Goal: Information Seeking & Learning: Learn about a topic

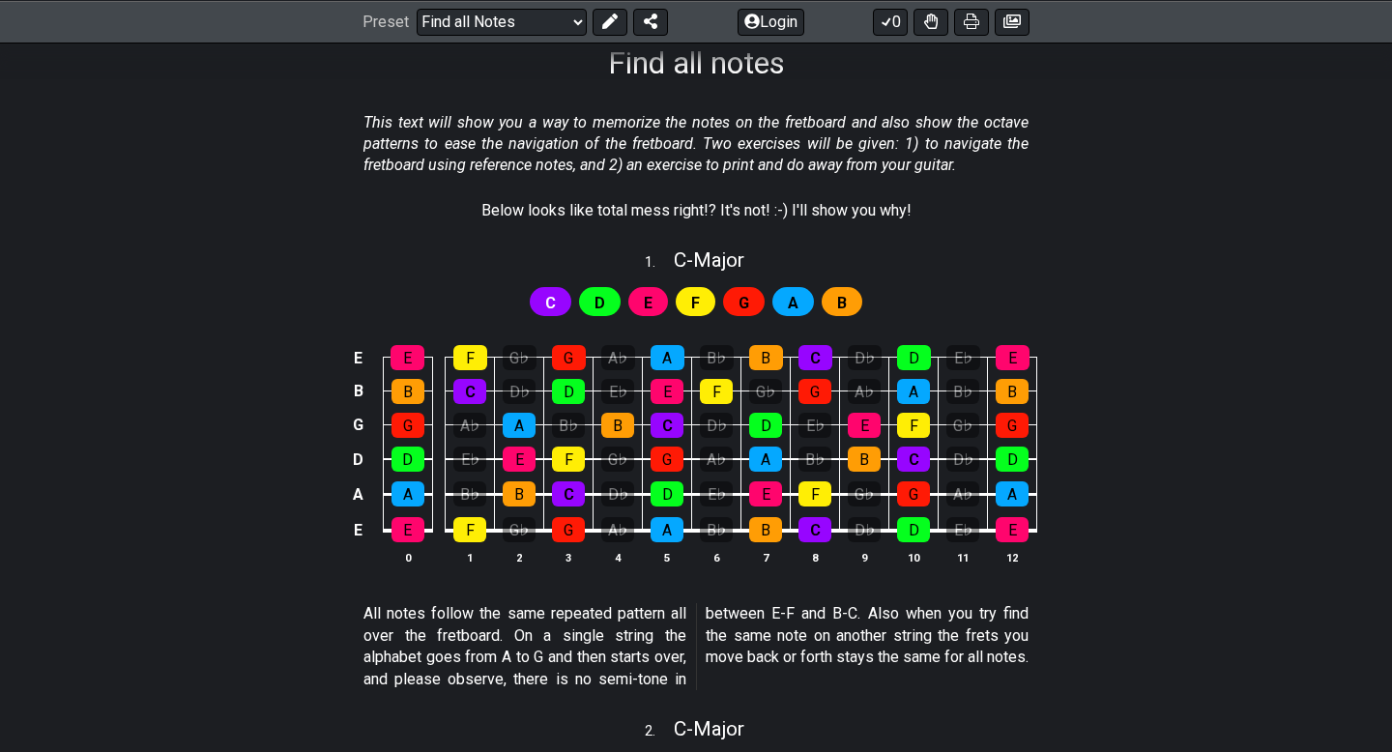
scroll to position [337, 0]
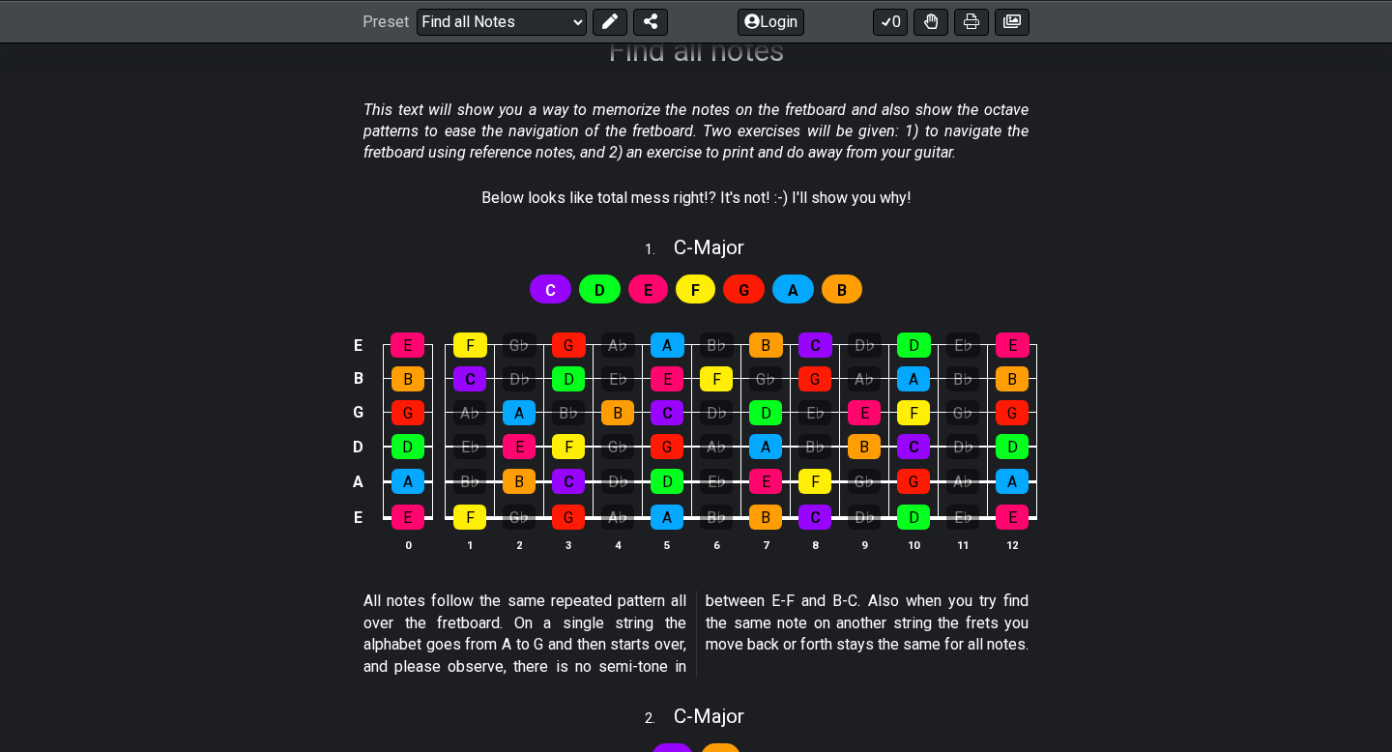
click at [548, 281] on span "C" at bounding box center [550, 290] width 11 height 28
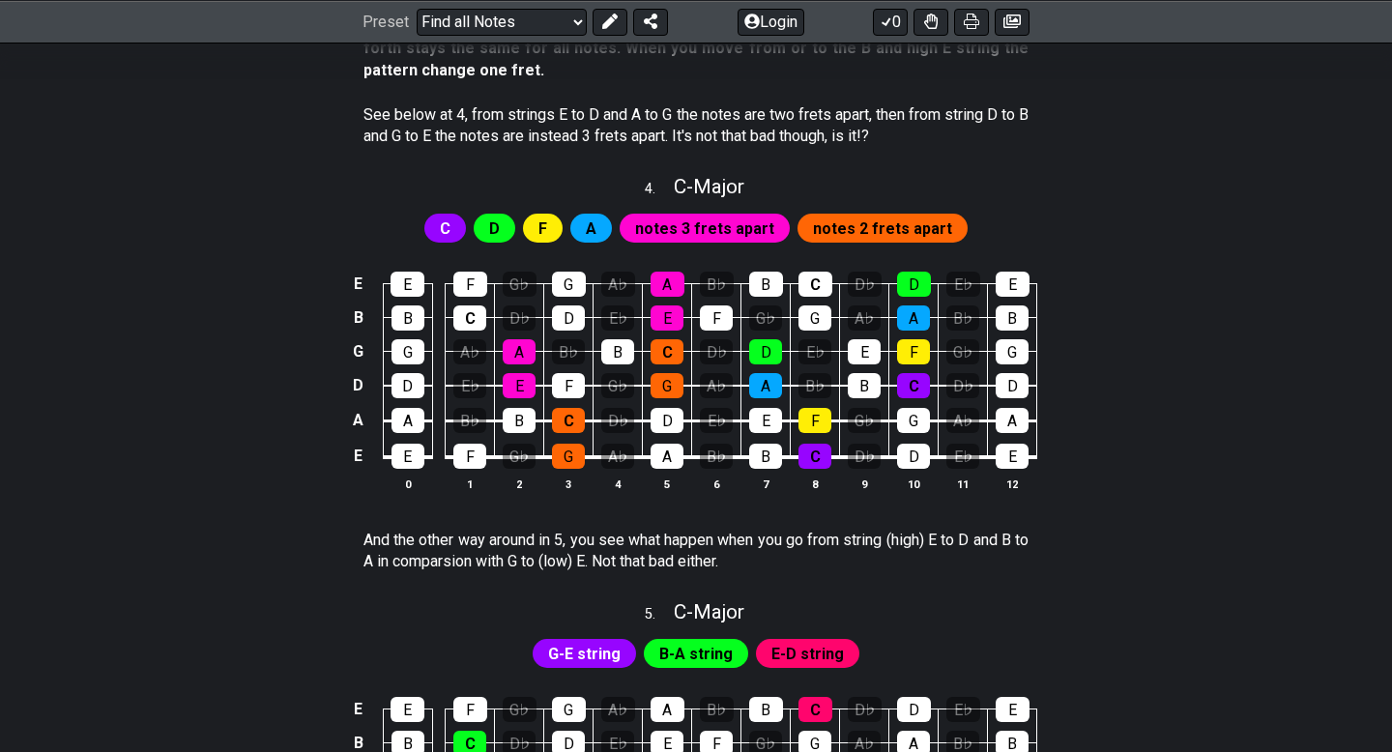
scroll to position [1916, 0]
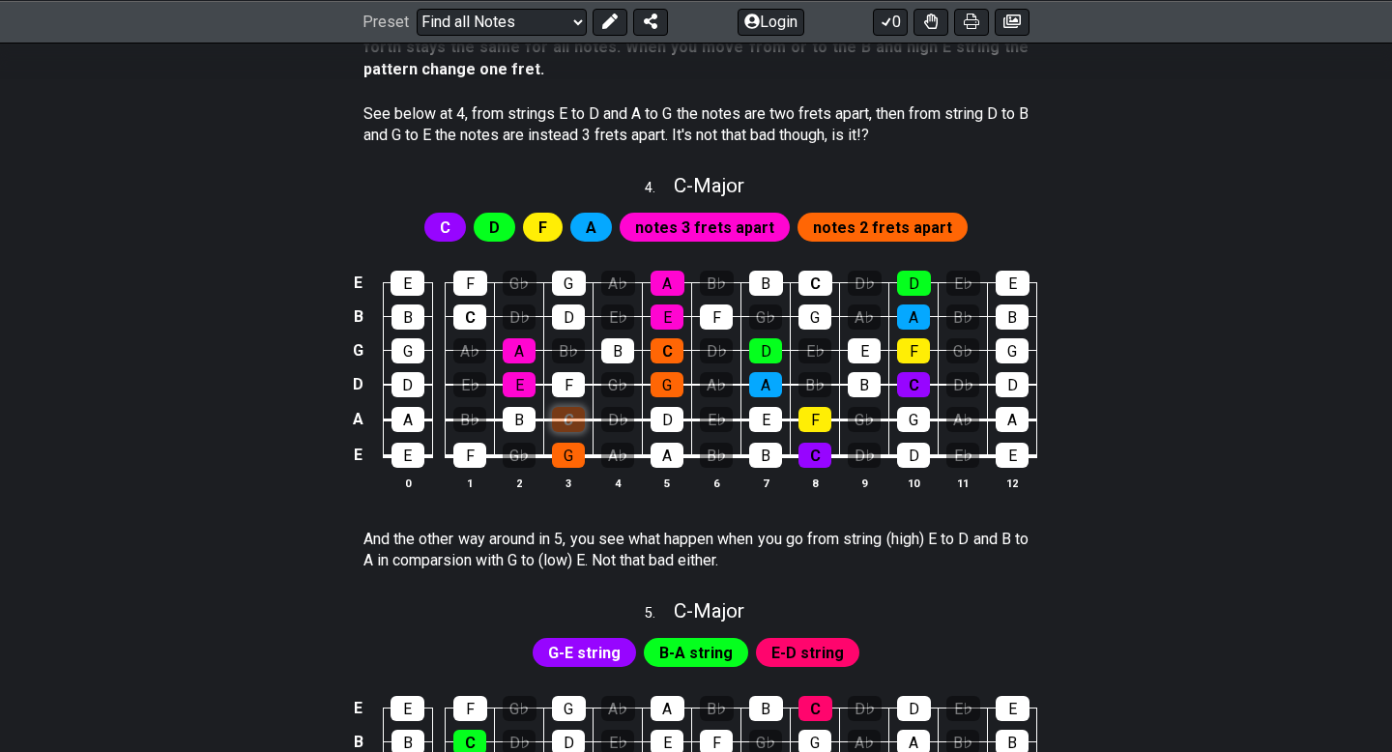
click at [565, 422] on div "C" at bounding box center [568, 419] width 33 height 25
click at [564, 422] on div "C" at bounding box center [568, 419] width 33 height 25
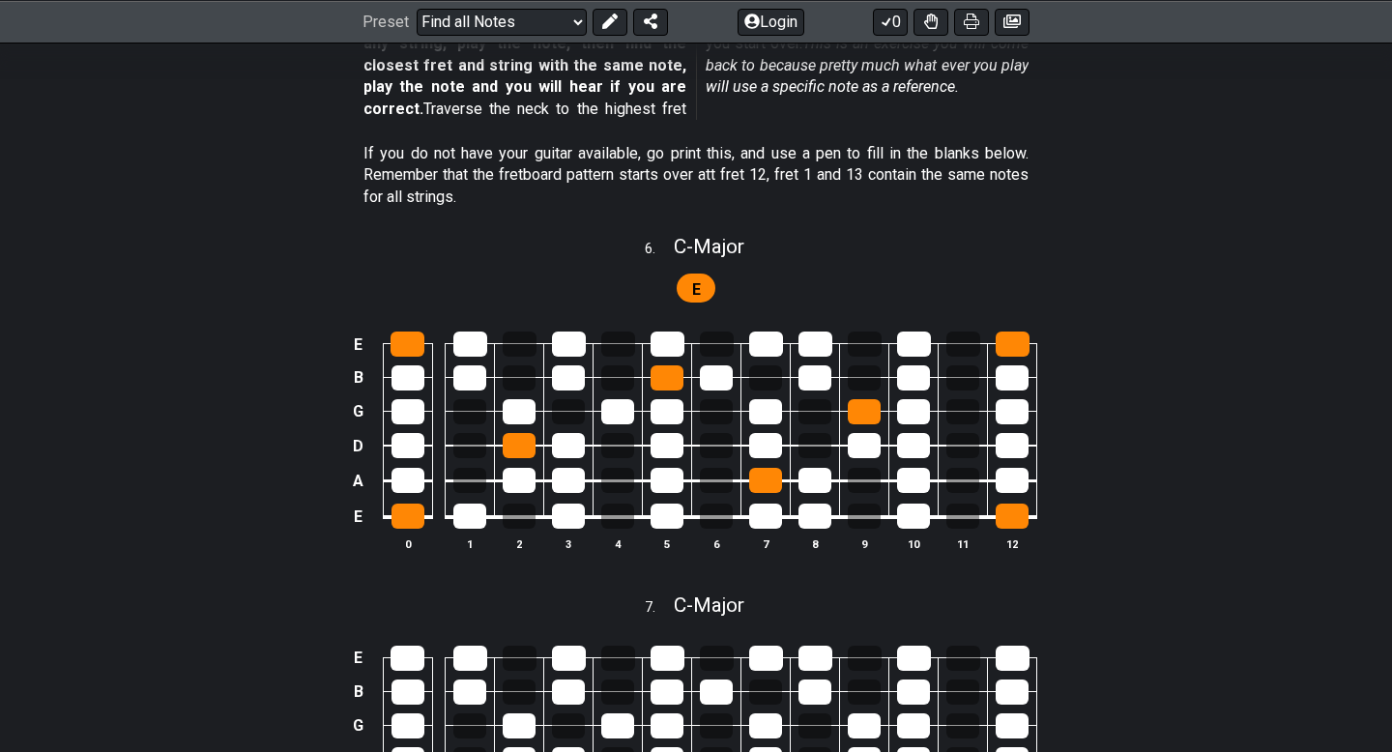
scroll to position [2883, 0]
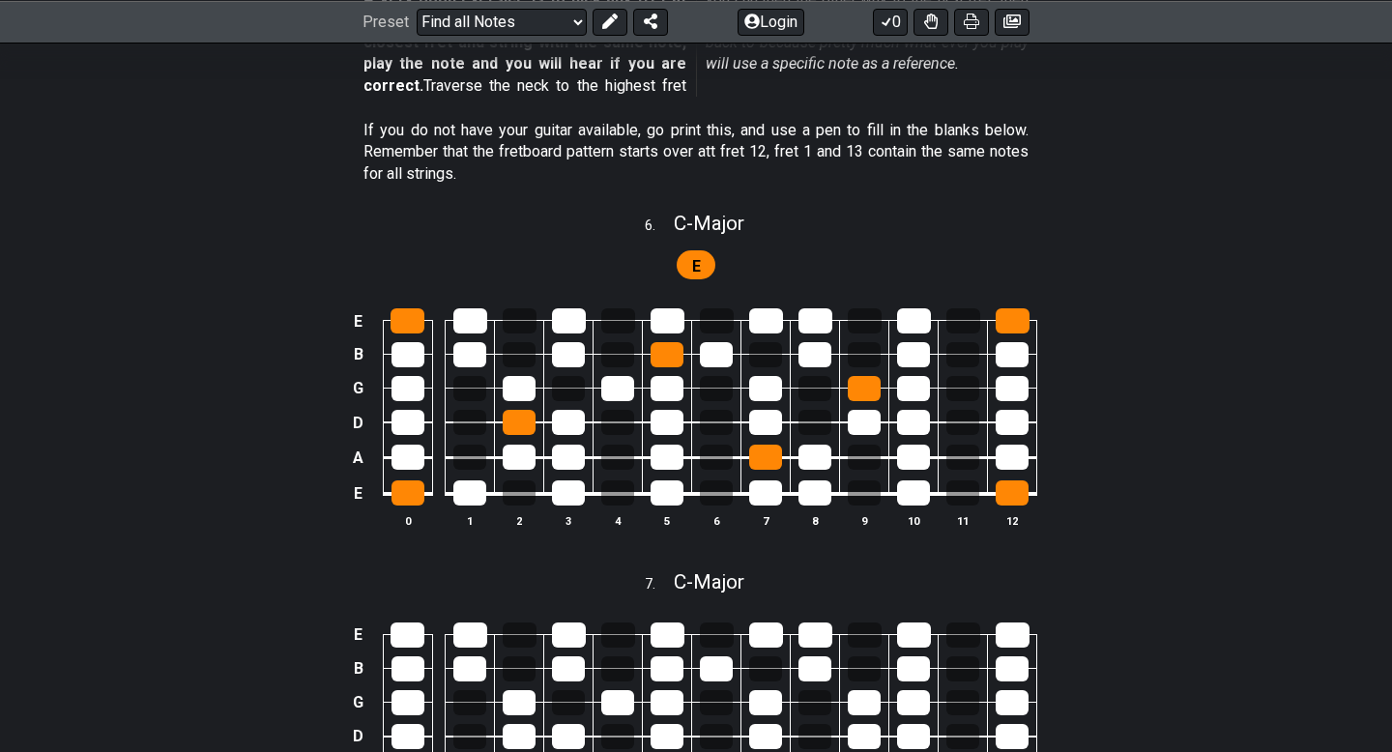
click at [1113, 173] on section "If you do not have your guitar available, go print this, and use a pen to fill …" at bounding box center [696, 156] width 1392 height 88
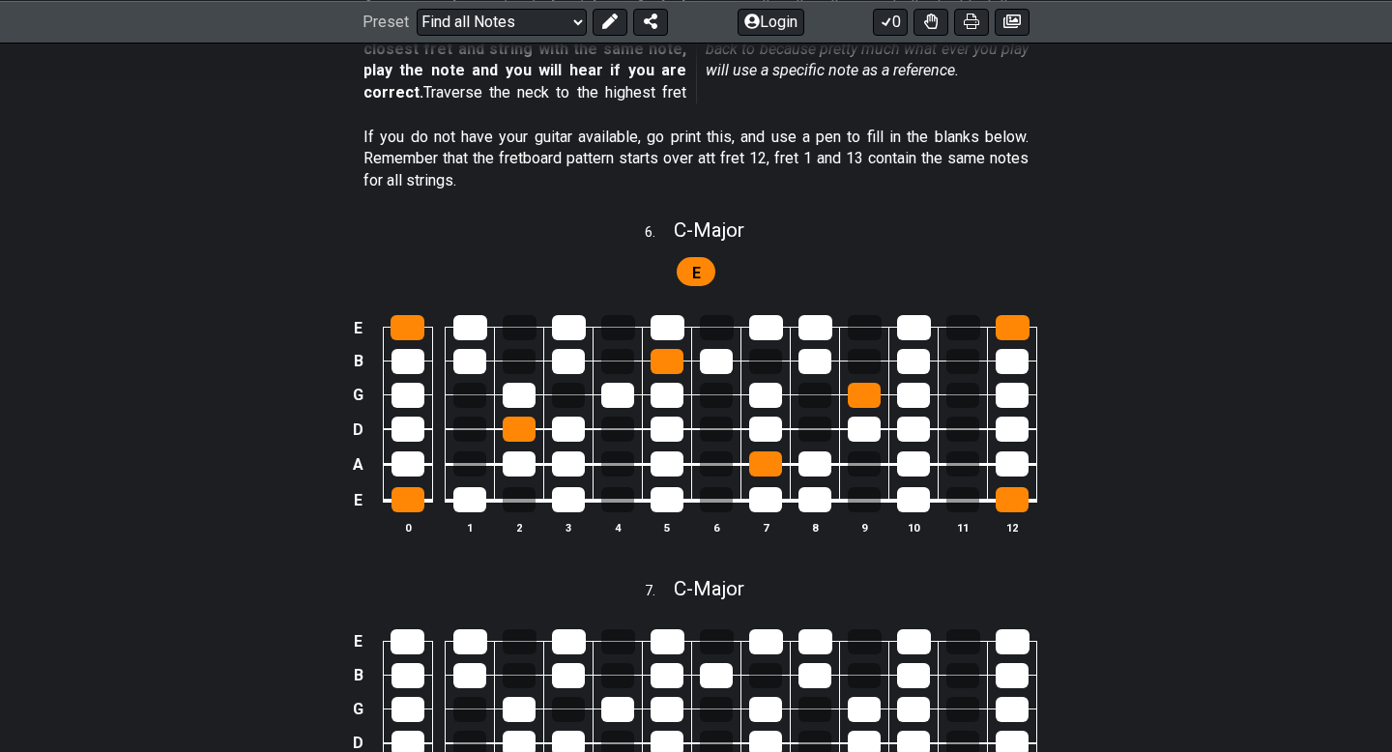
scroll to position [2878, 0]
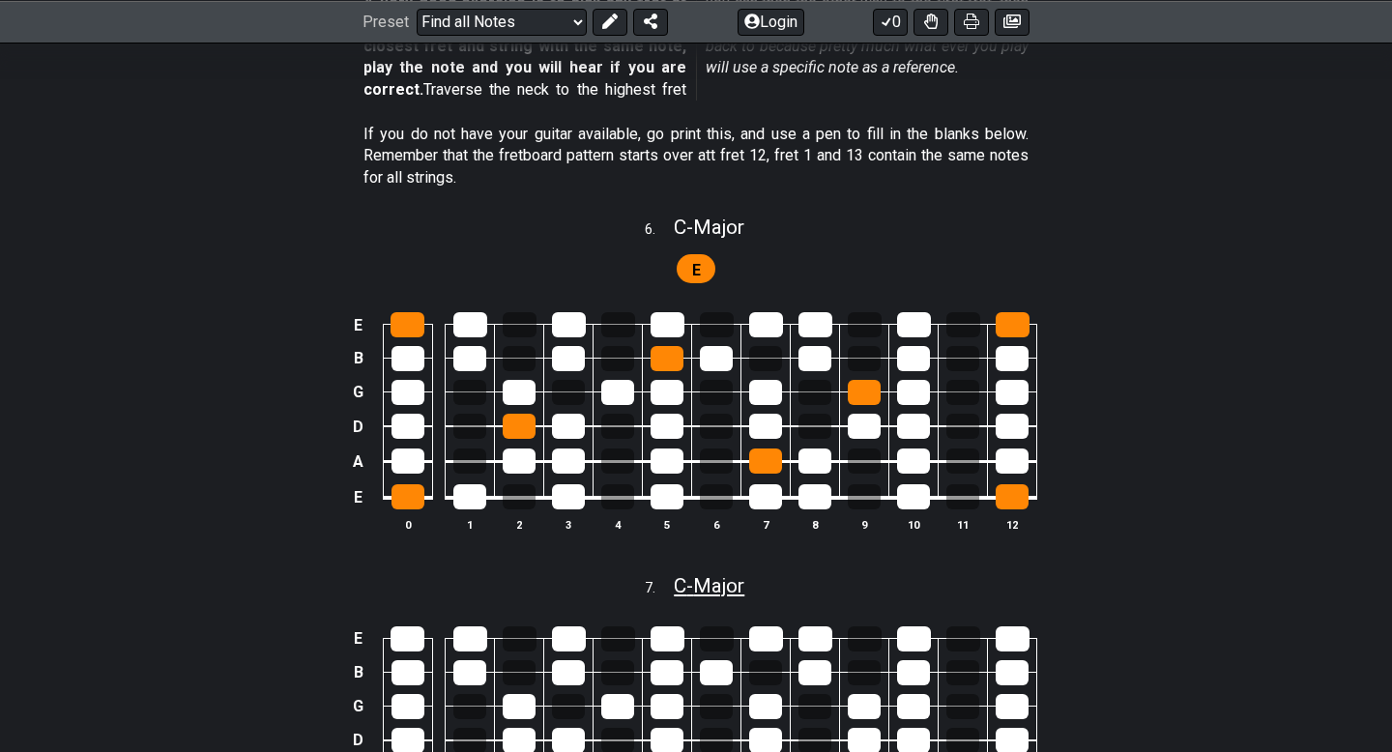
click at [694, 578] on span "C - Major" at bounding box center [709, 585] width 71 height 23
select select "C"
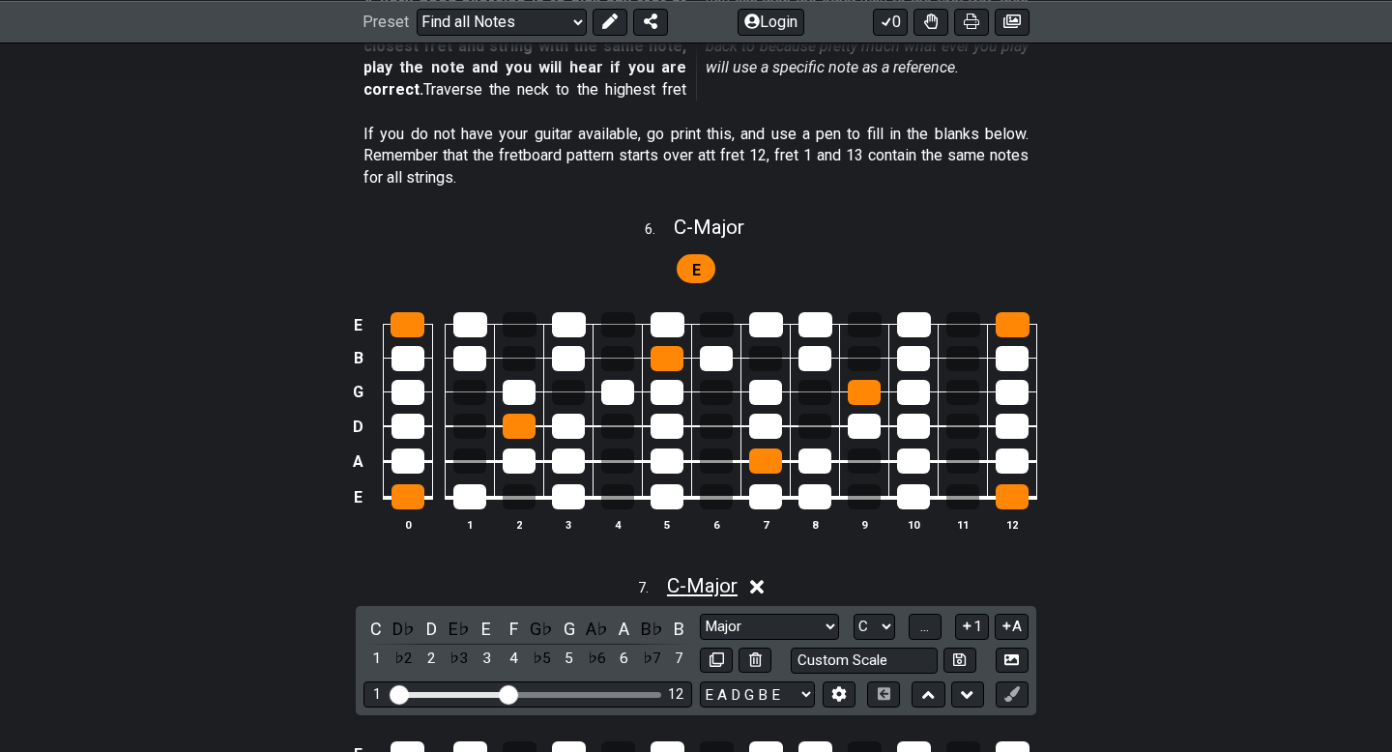
click at [685, 582] on span "C - Major" at bounding box center [702, 585] width 71 height 23
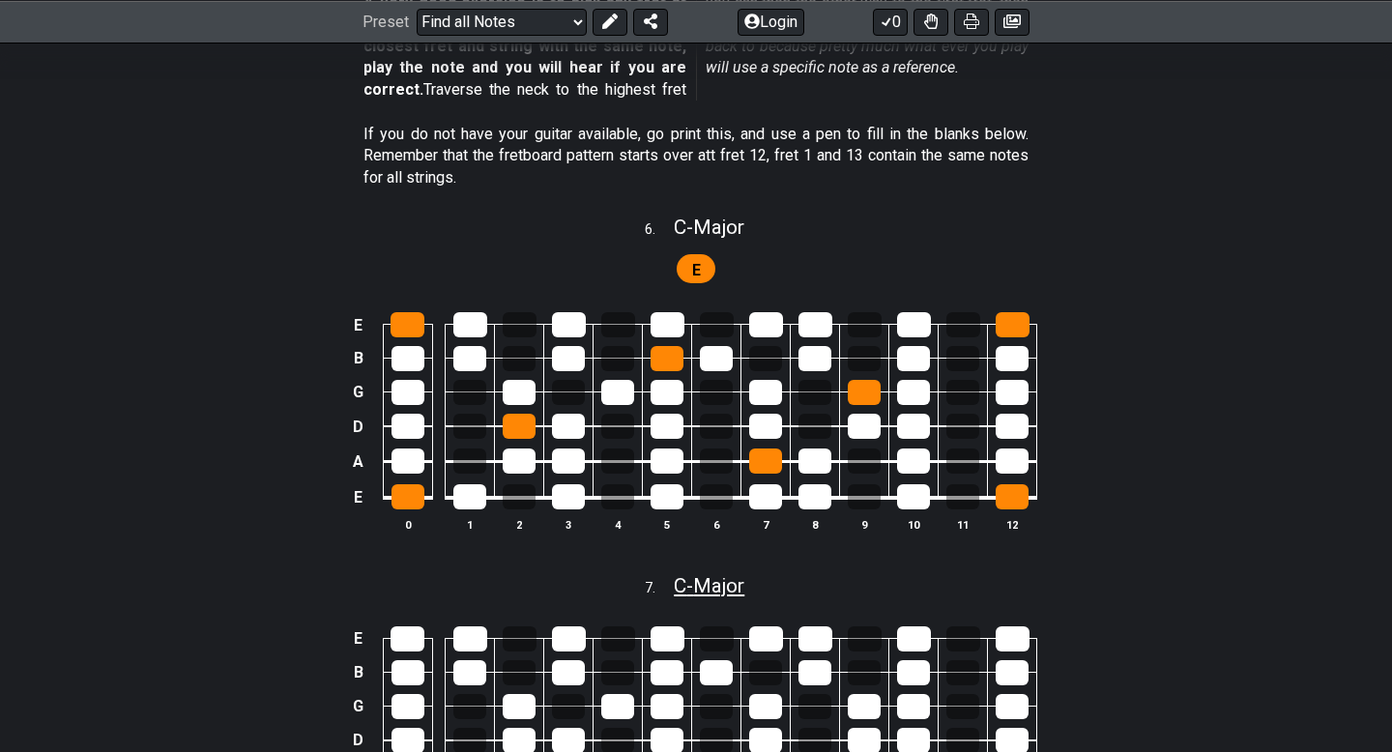
click at [685, 582] on span "C - Major" at bounding box center [709, 585] width 71 height 23
select select "C"
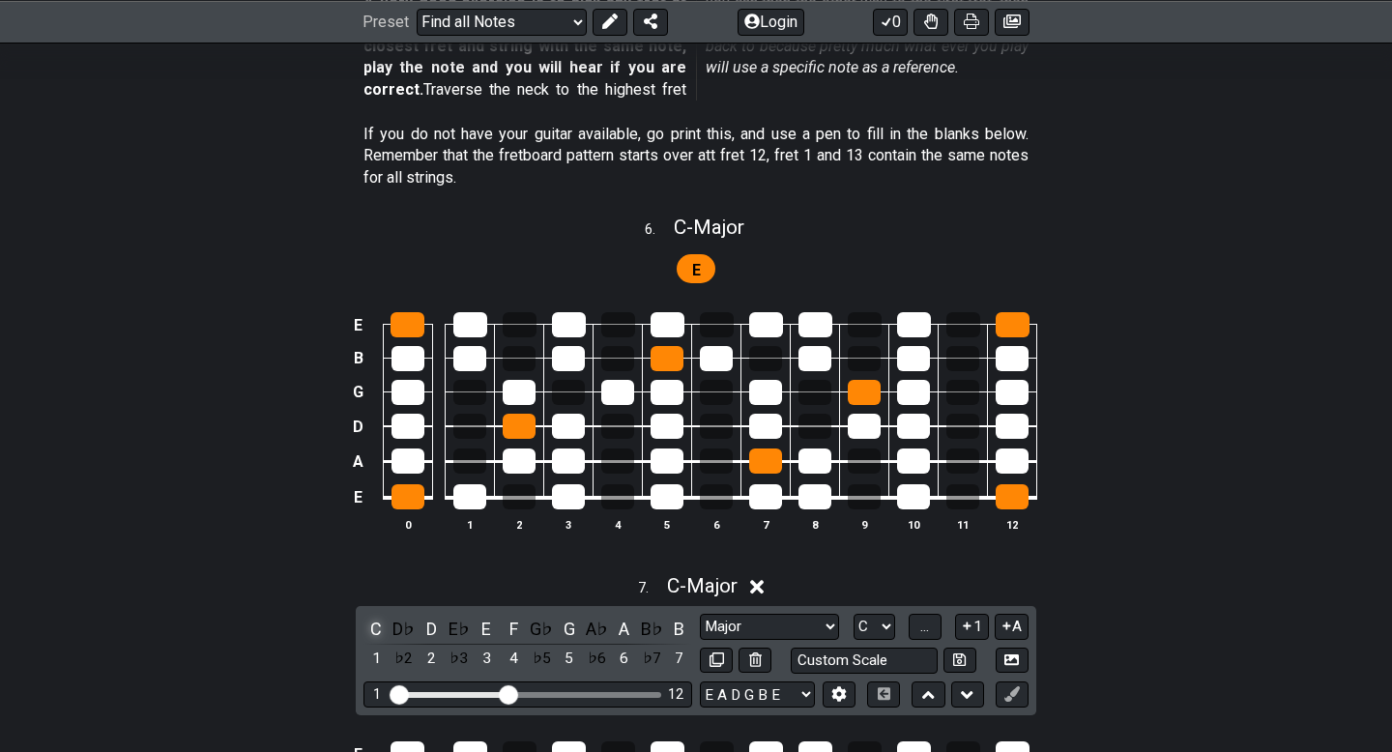
click at [373, 620] on div "C" at bounding box center [375, 629] width 25 height 26
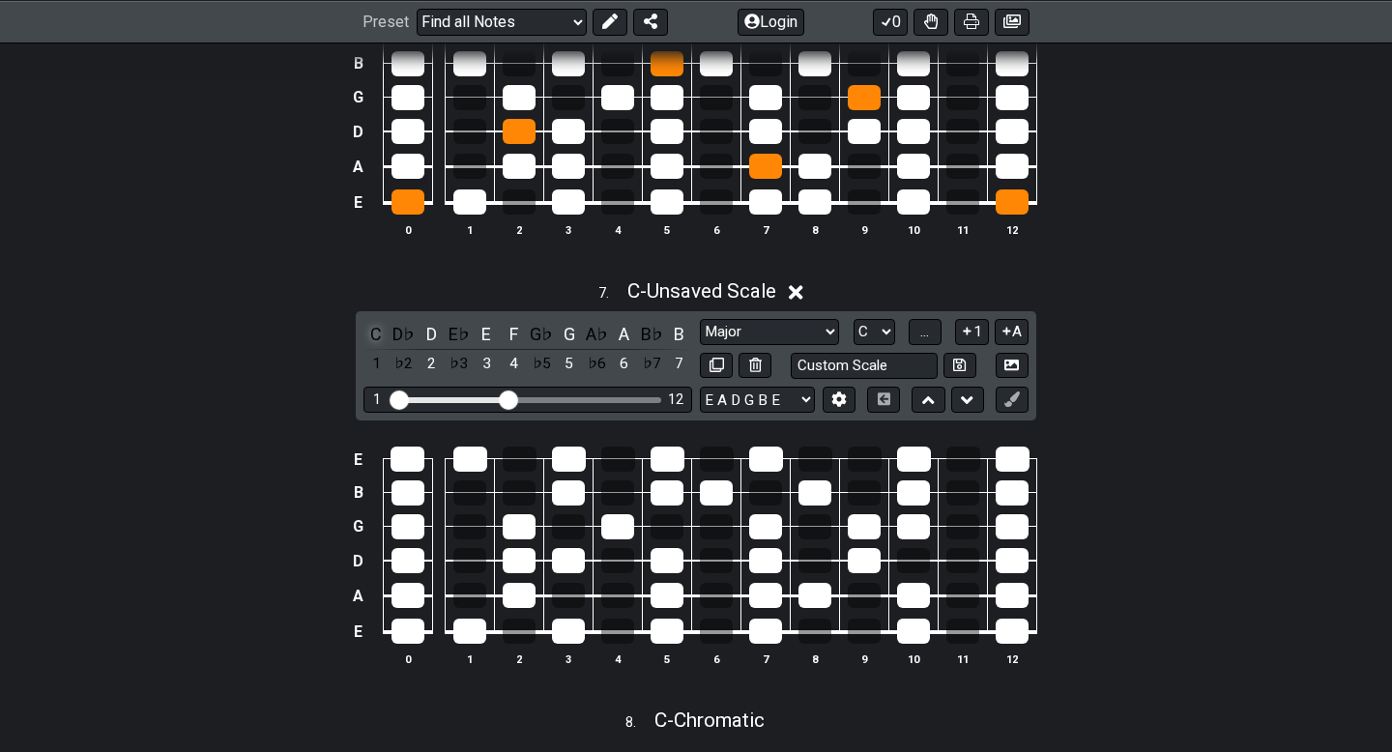
scroll to position [3182, 0]
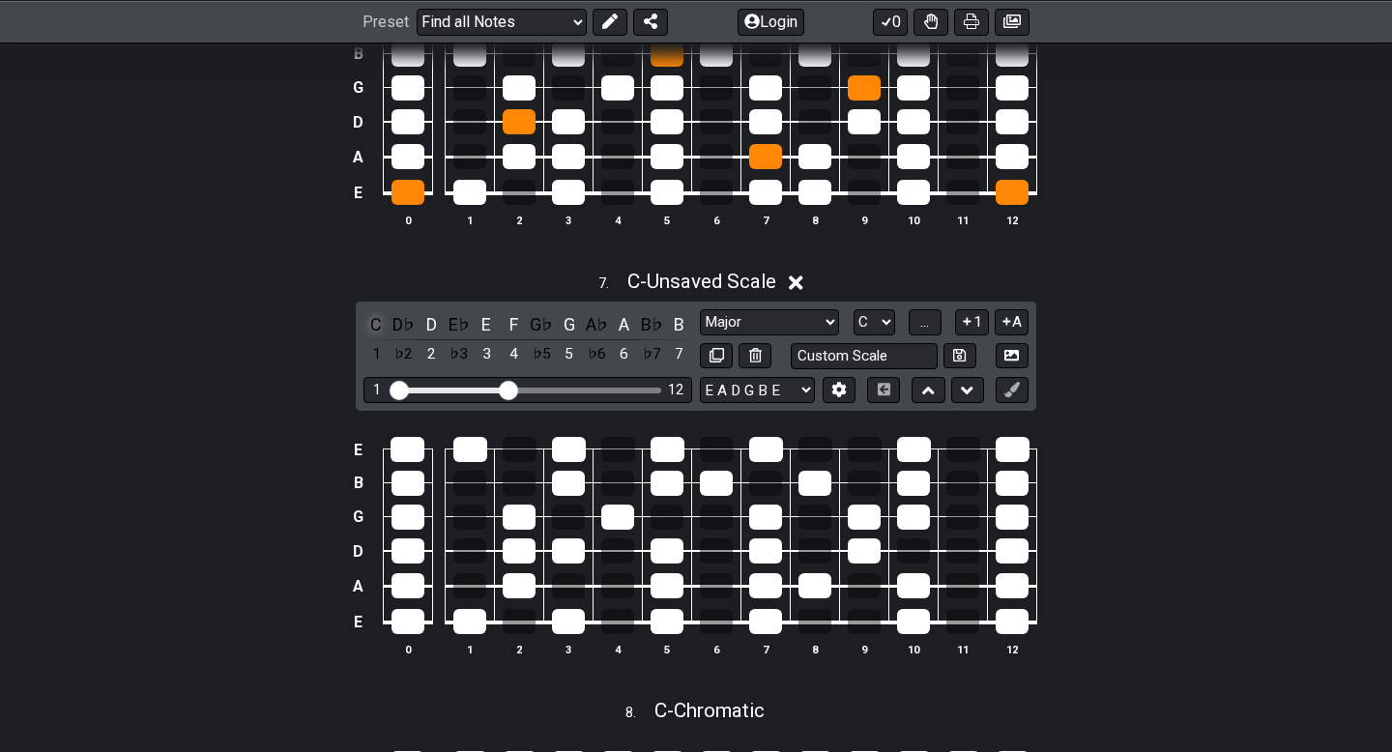
click at [369, 319] on div "C" at bounding box center [375, 324] width 25 height 26
click at [431, 318] on div "D" at bounding box center [430, 324] width 25 height 26
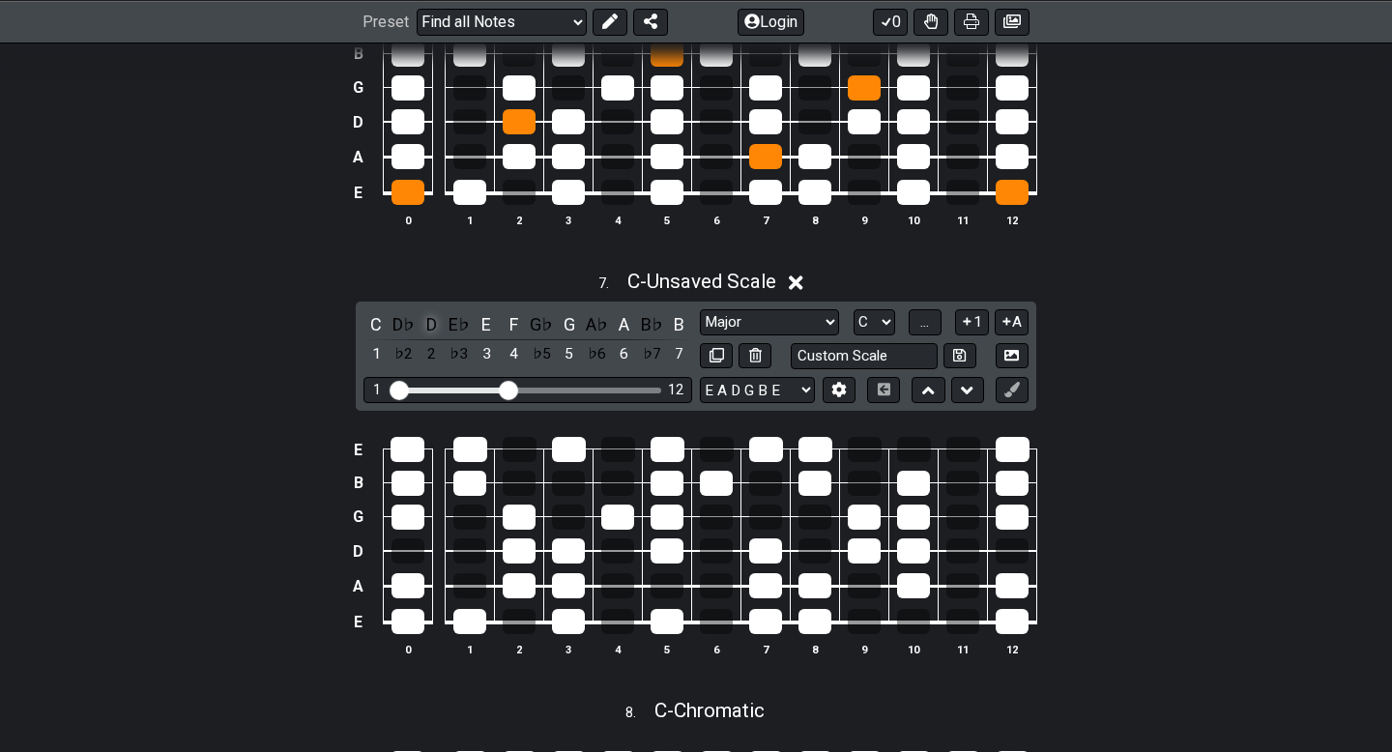
click at [431, 318] on div "D" at bounding box center [430, 324] width 25 height 26
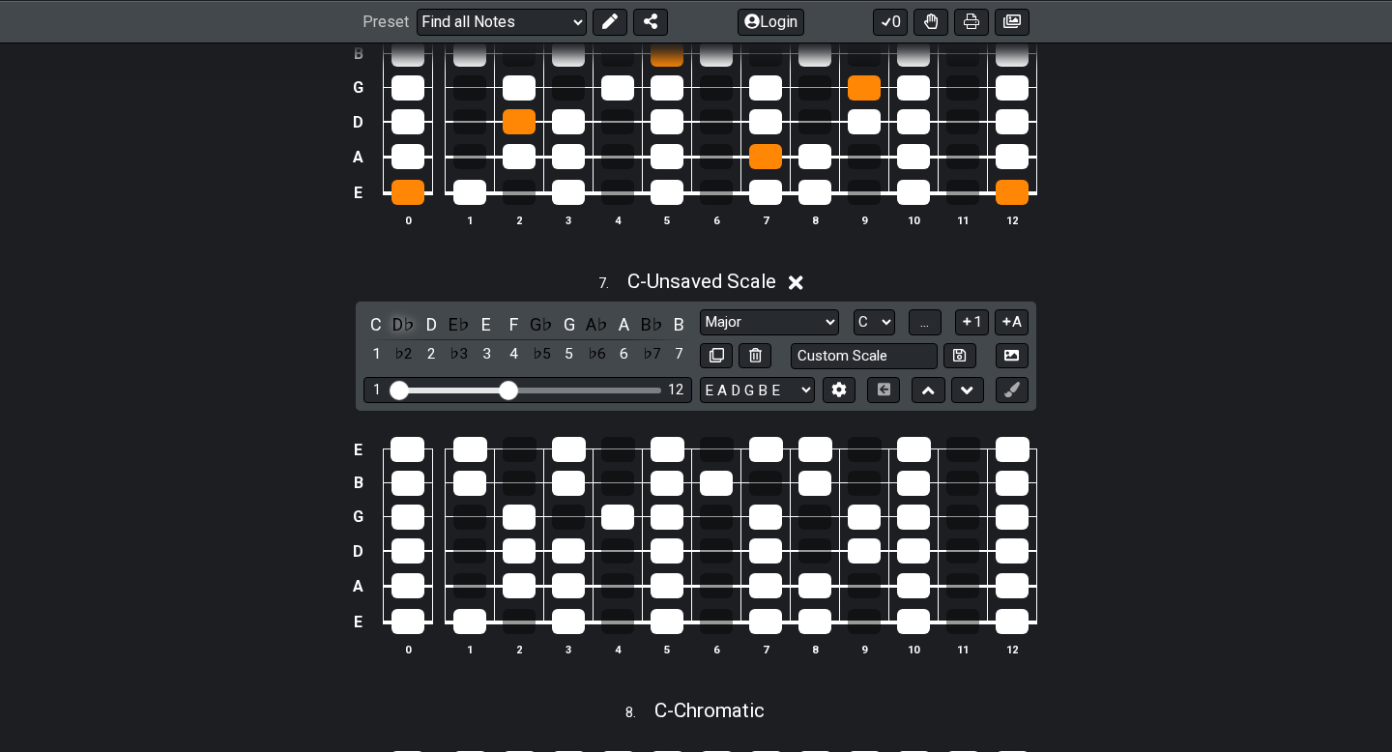
click at [400, 323] on div "D♭" at bounding box center [403, 324] width 25 height 26
click at [403, 323] on div "D♭" at bounding box center [403, 324] width 25 height 26
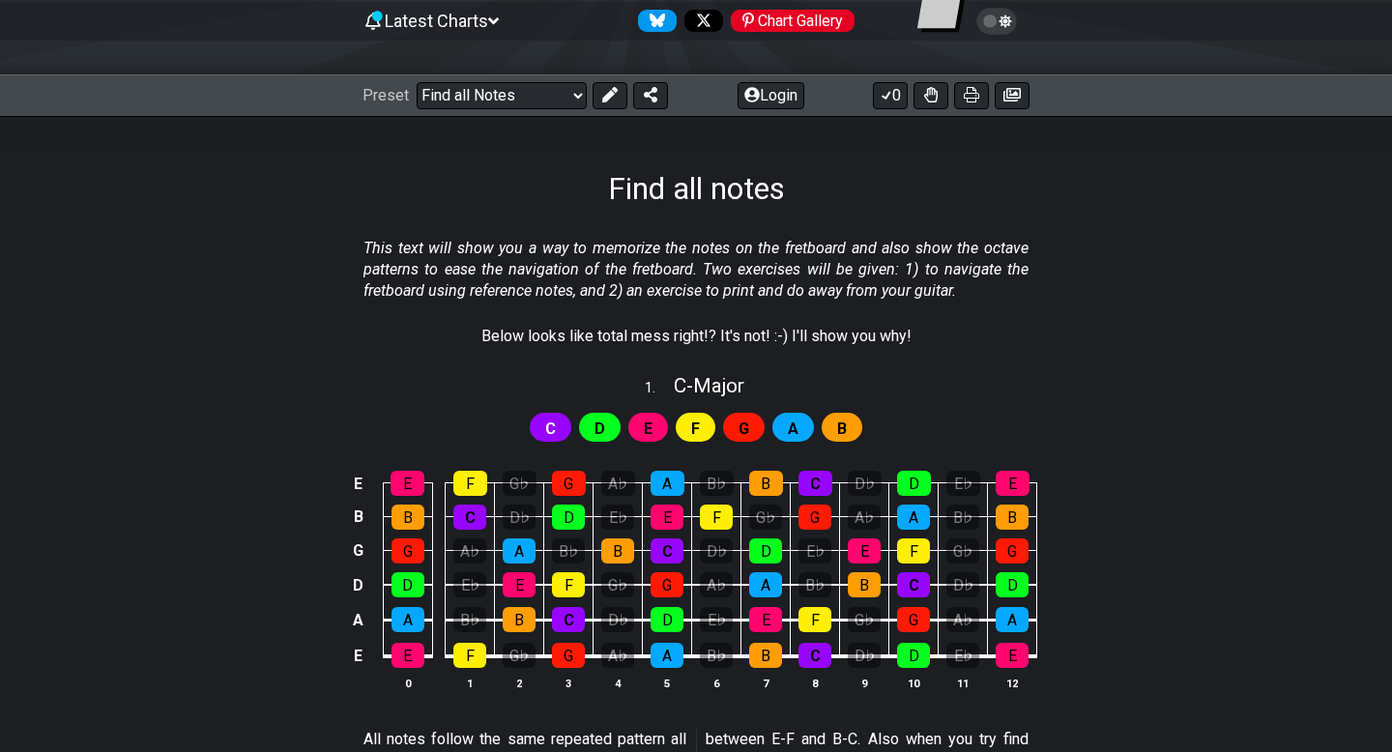
scroll to position [219, 0]
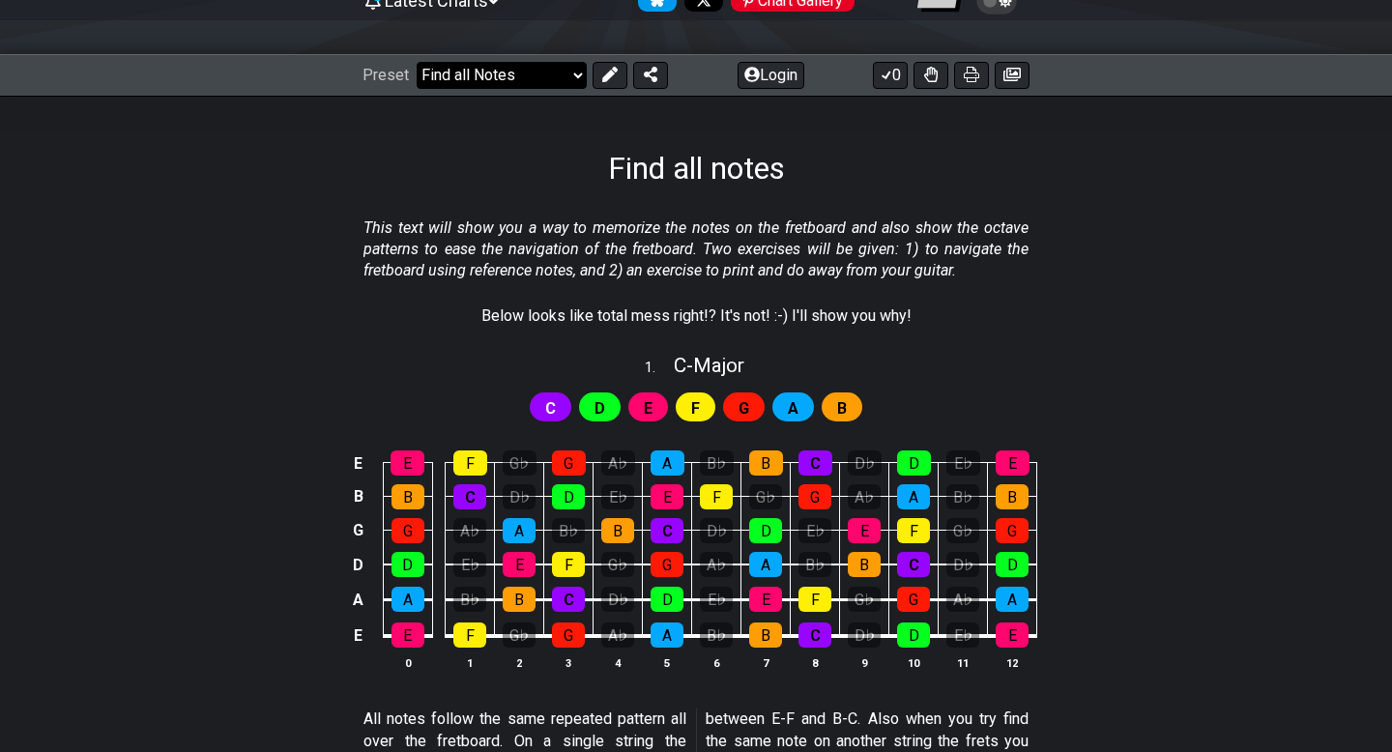
click at [516, 78] on select "Welcome to #fretflip! Initial Preset Custom Preset Minor Pentatonic Major Penta…" at bounding box center [502, 75] width 170 height 27
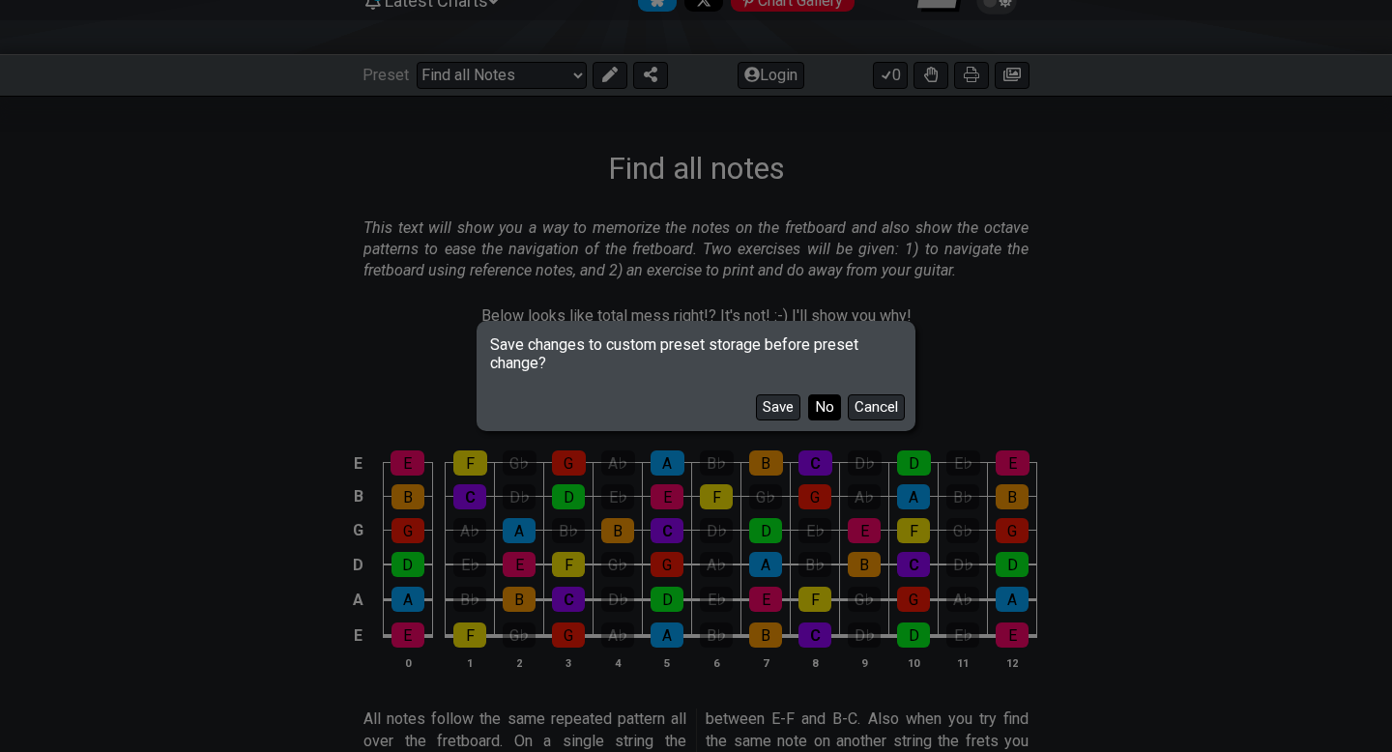
click at [811, 399] on button "No" at bounding box center [824, 407] width 33 height 26
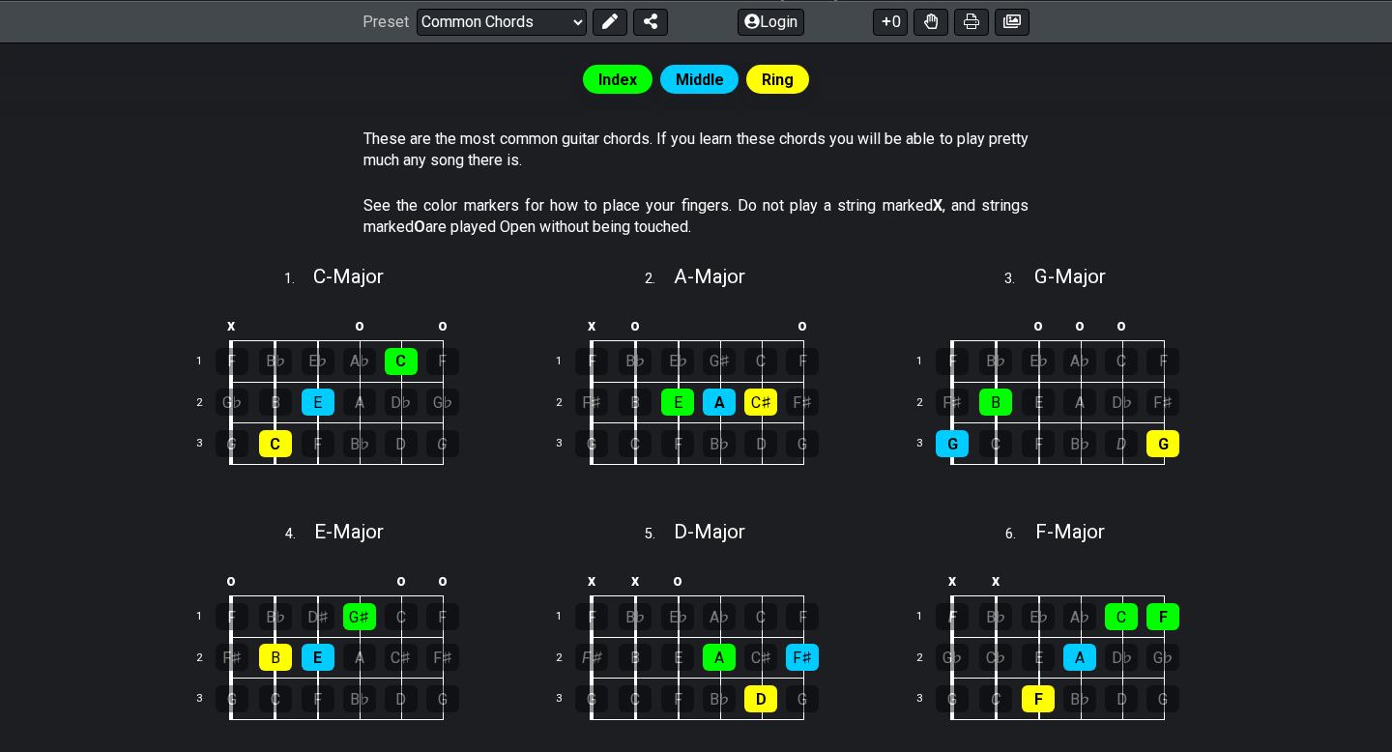
scroll to position [147, 0]
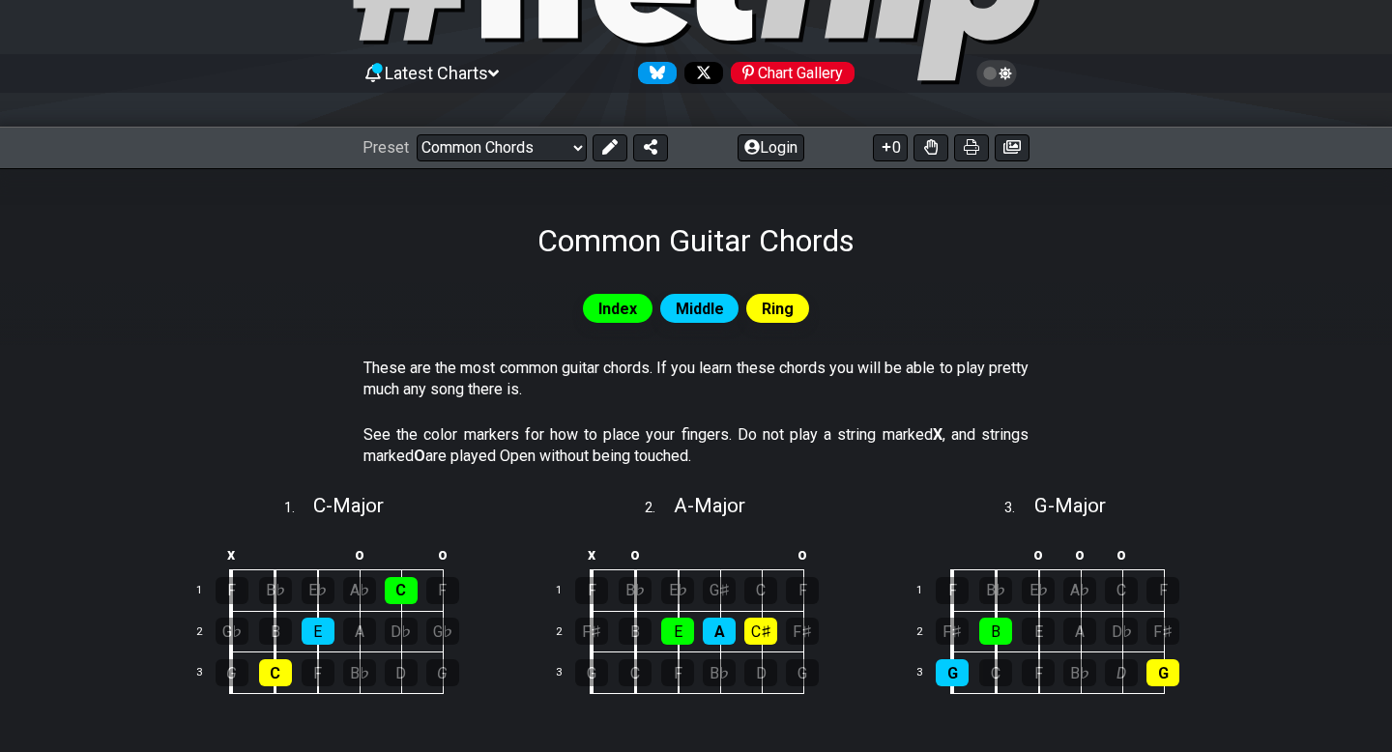
click at [543, 127] on div "Preset Welcome to #fretflip! Initial Preset Custom Preset Minor Pentatonic Majo…" at bounding box center [696, 148] width 1392 height 43
click at [547, 142] on select "Welcome to #fretflip! Initial Preset Custom Preset Minor Pentatonic Major Penta…" at bounding box center [502, 147] width 170 height 27
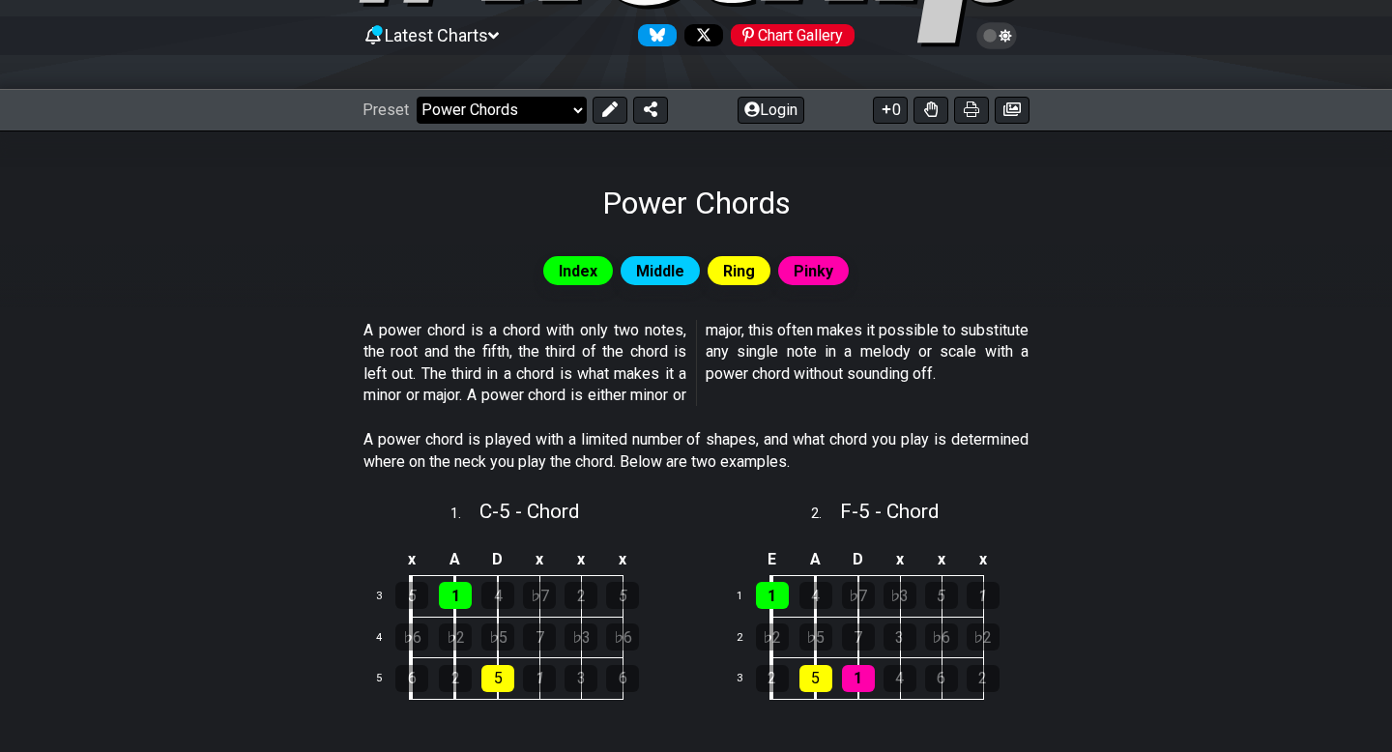
scroll to position [187, 0]
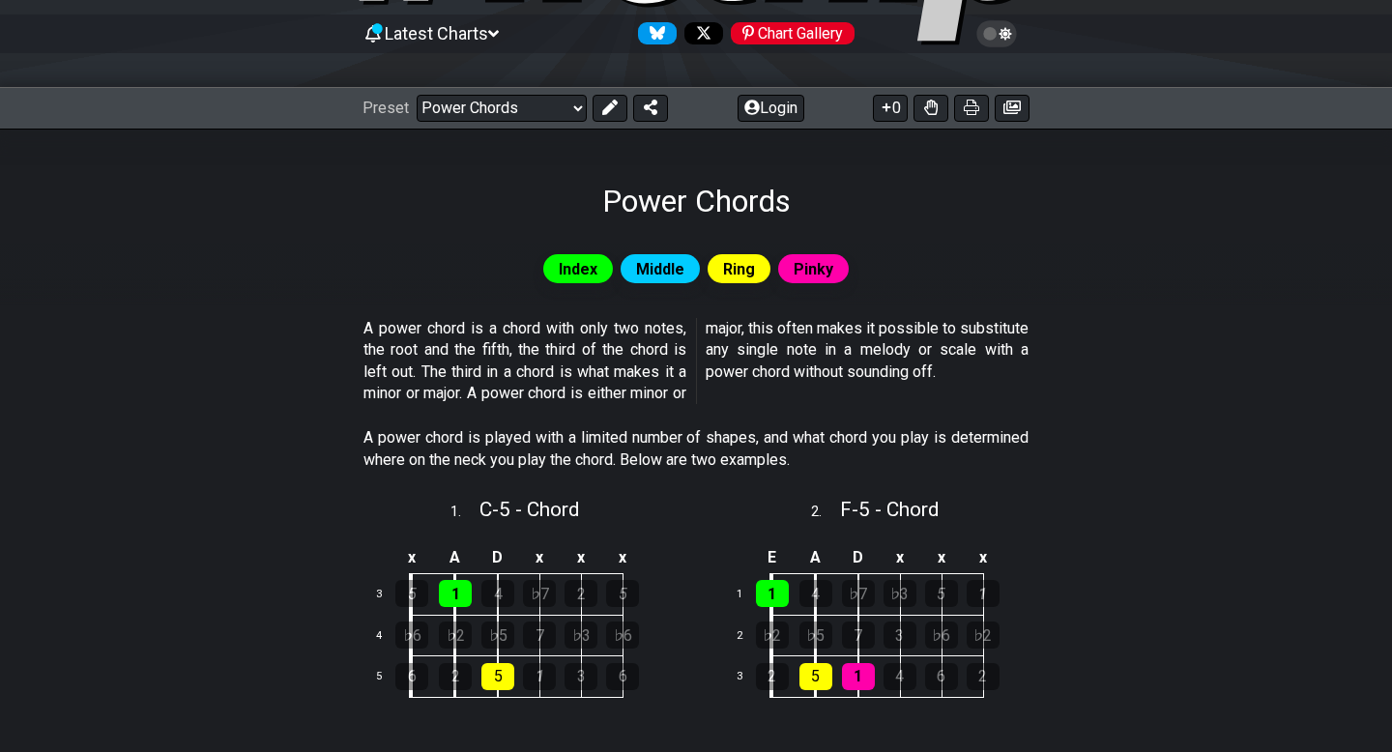
click at [1048, 445] on section "A power chord is played with a limited number of shapes, and what chord you pla…" at bounding box center [696, 452] width 1392 height 67
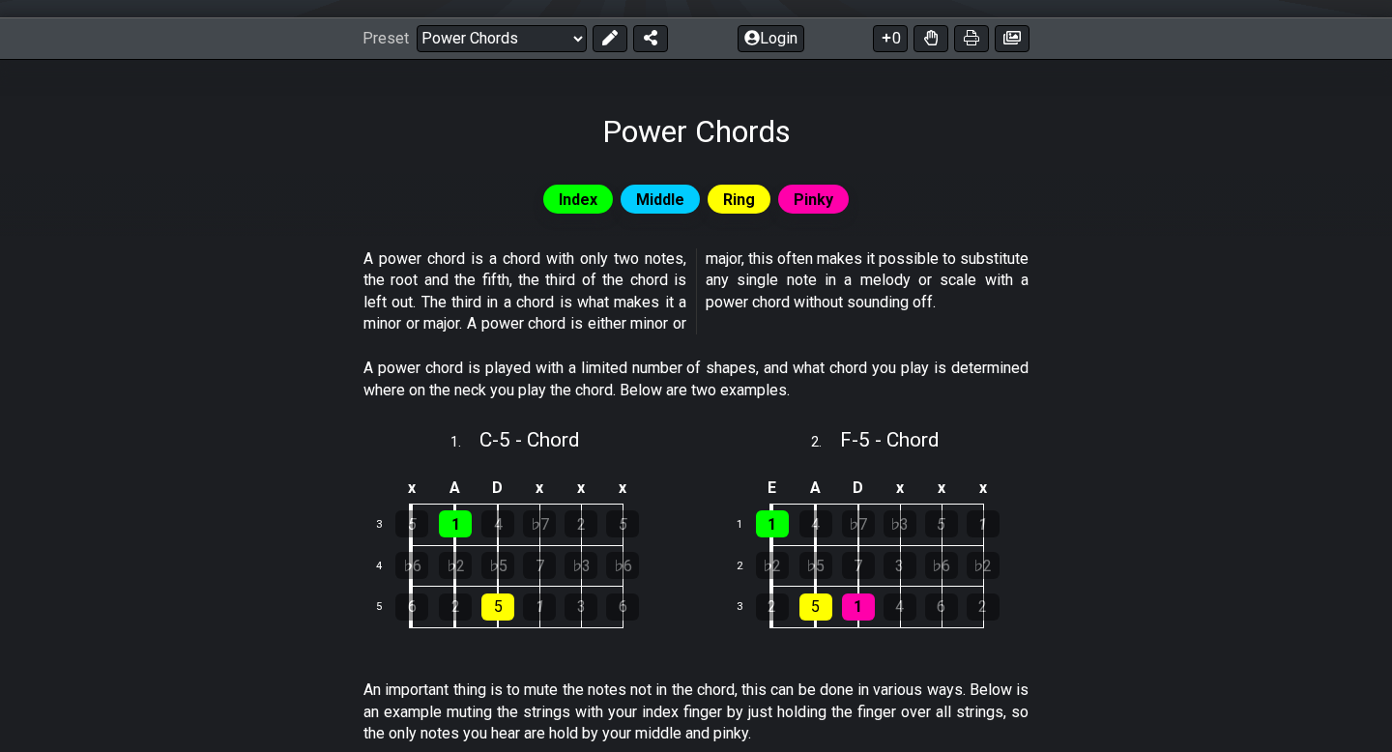
scroll to position [285, 0]
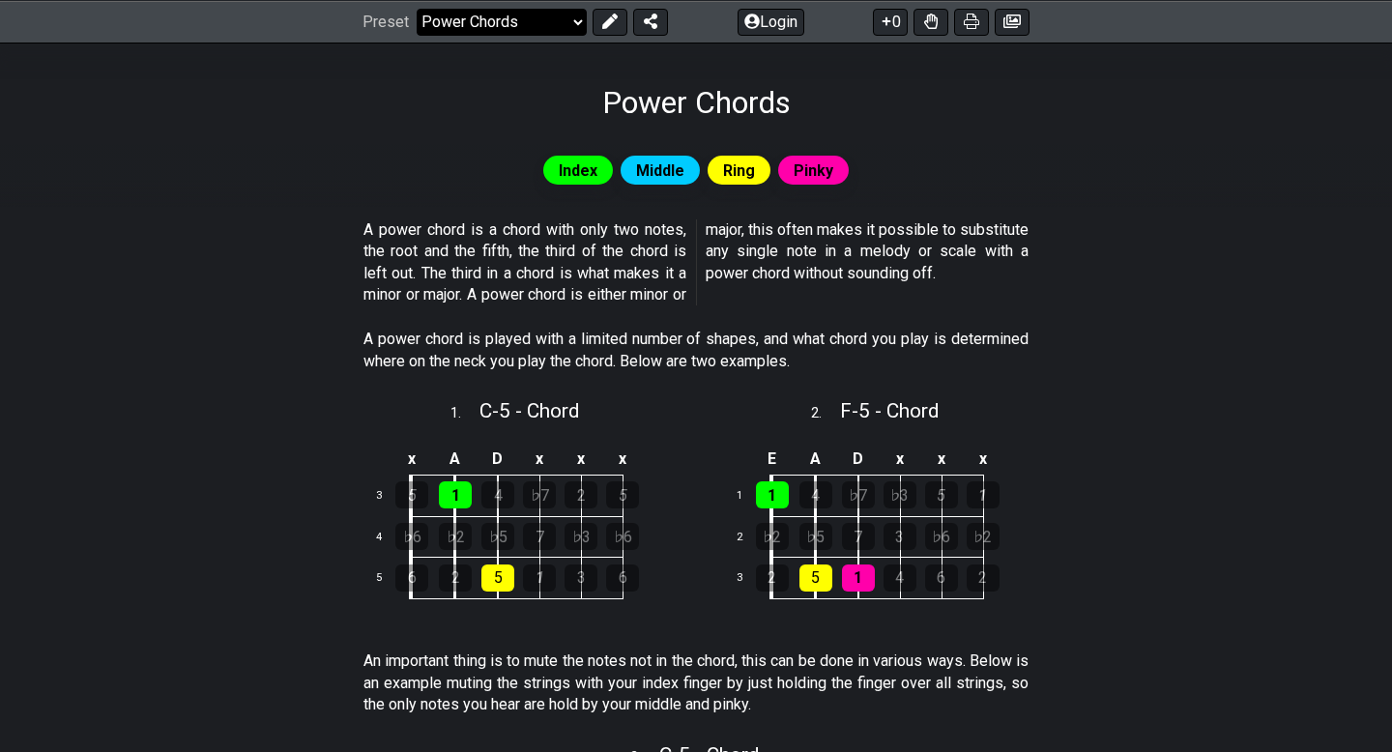
click at [559, 23] on select "Welcome to #fretflip! Initial Preset Custom Preset Minor Pentatonic Major Penta…" at bounding box center [502, 21] width 170 height 27
select select "/common-guitar-chords"
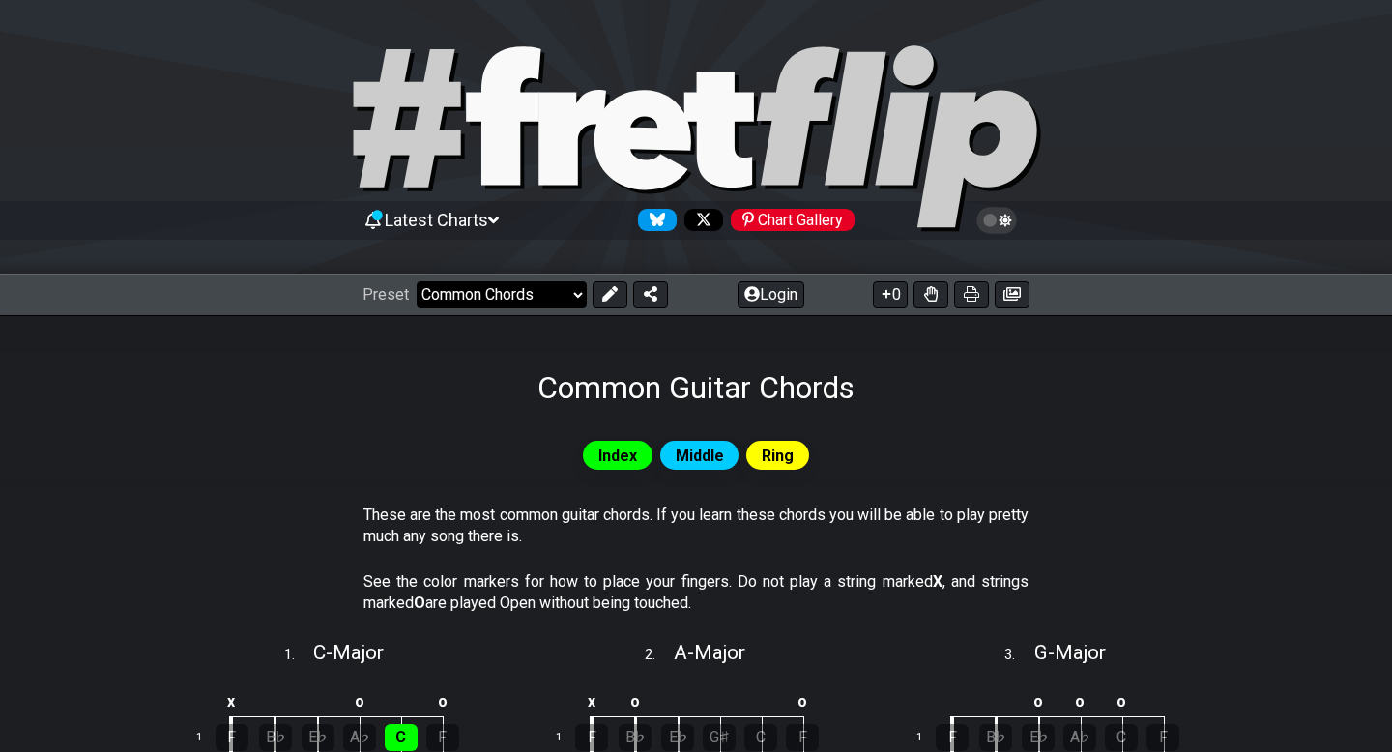
click at [558, 287] on select "Welcome to #fretflip! Initial Preset Custom Preset Minor Pentatonic Major Penta…" at bounding box center [502, 294] width 170 height 27
click at [924, 295] on icon at bounding box center [931, 293] width 14 height 15
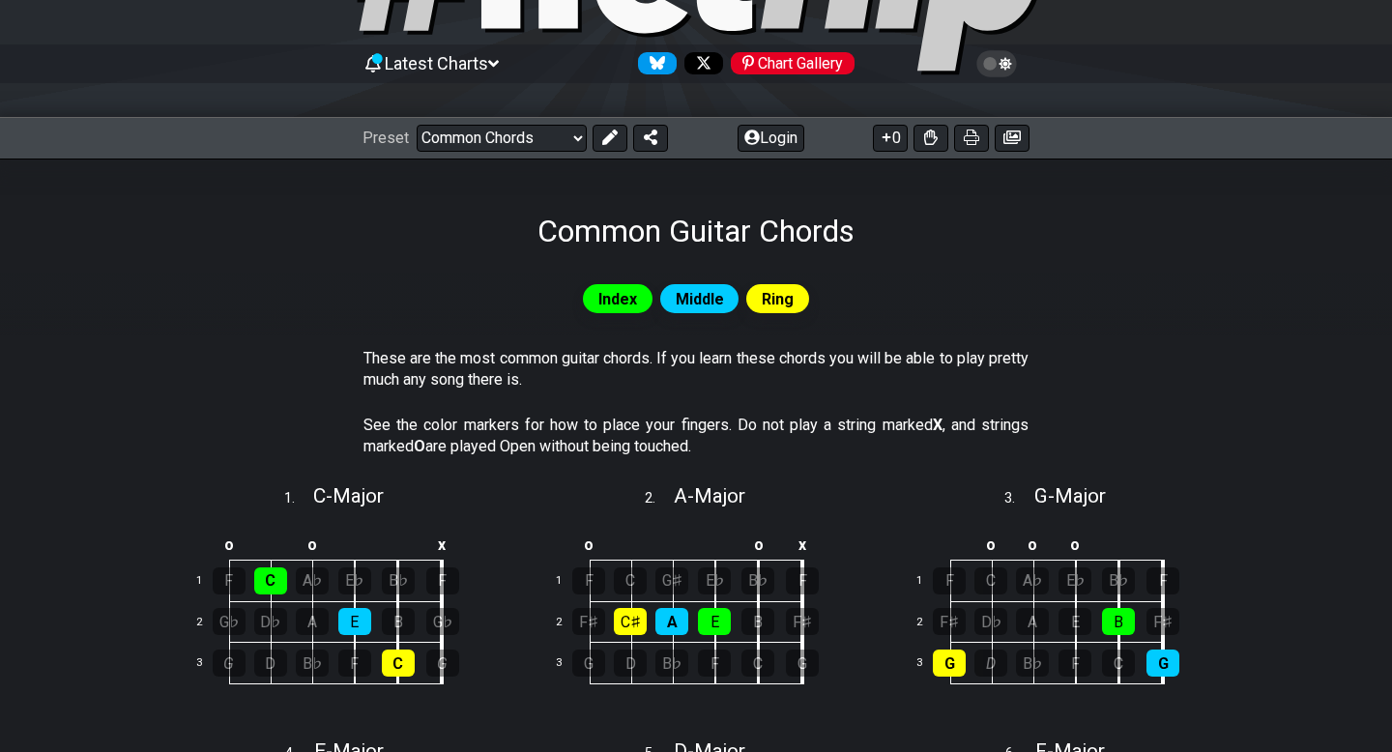
scroll to position [188, 0]
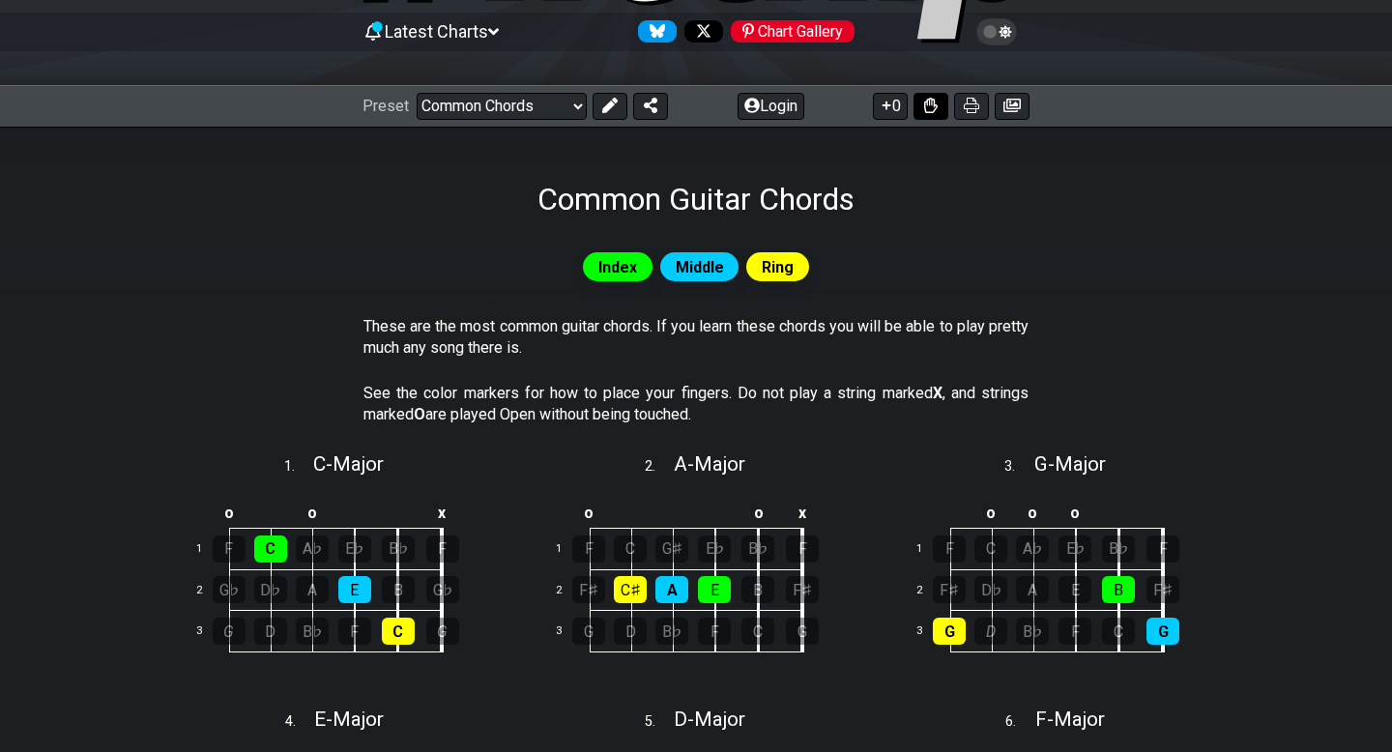
click at [920, 108] on button at bounding box center [930, 106] width 35 height 27
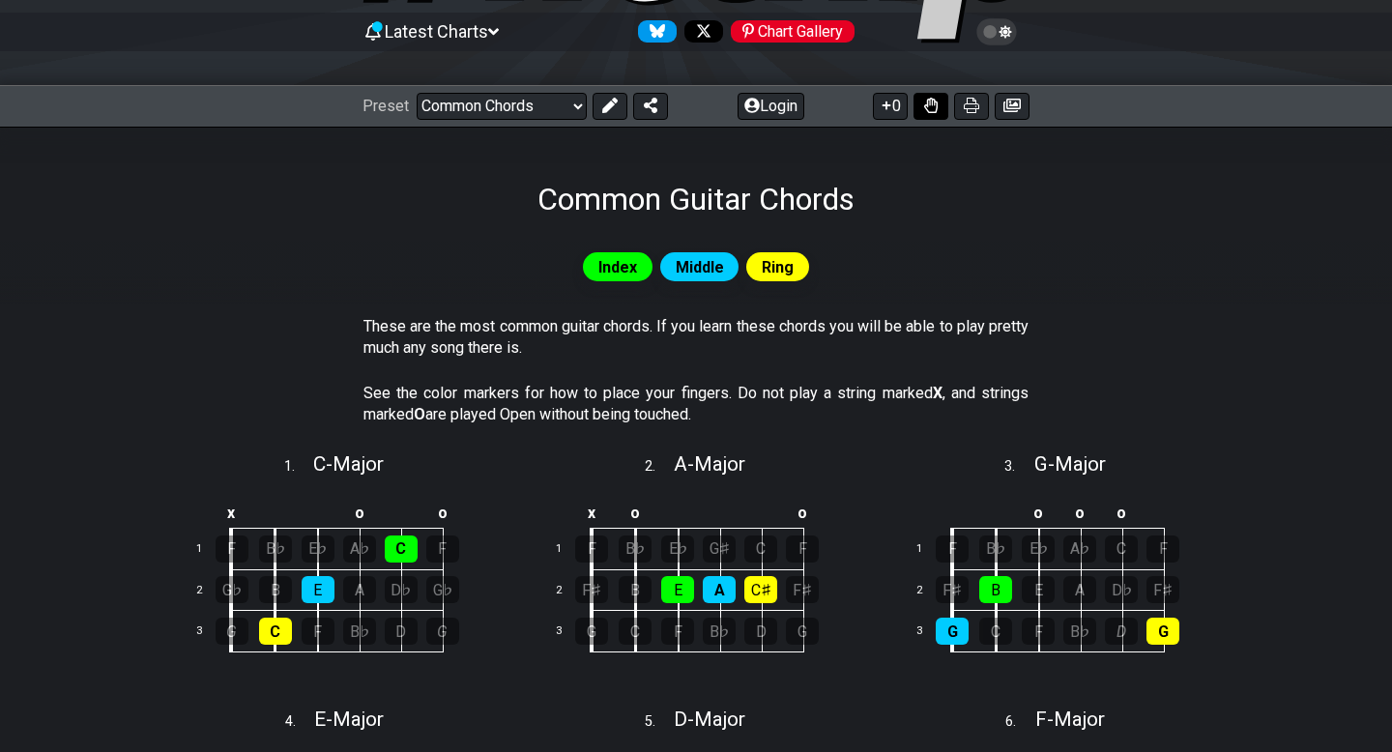
click at [920, 108] on button at bounding box center [930, 106] width 35 height 27
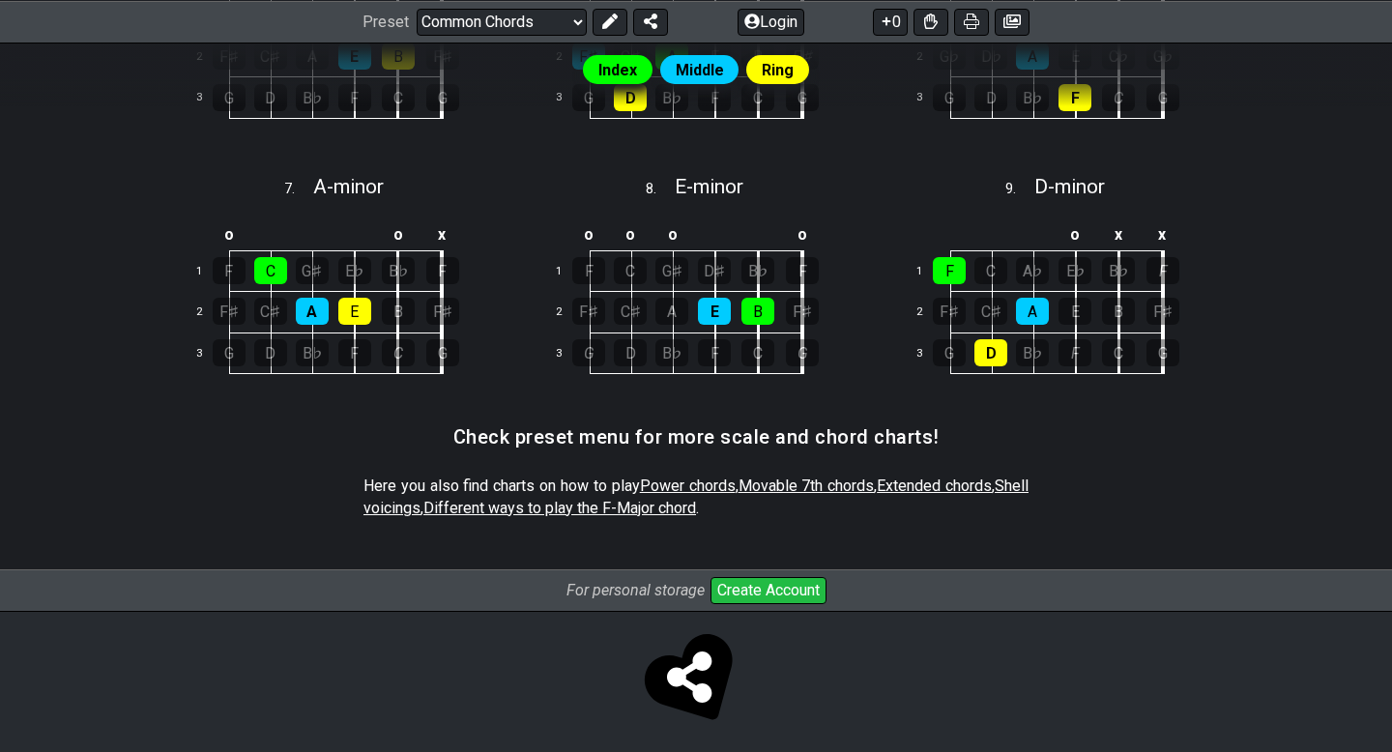
scroll to position [982, 0]
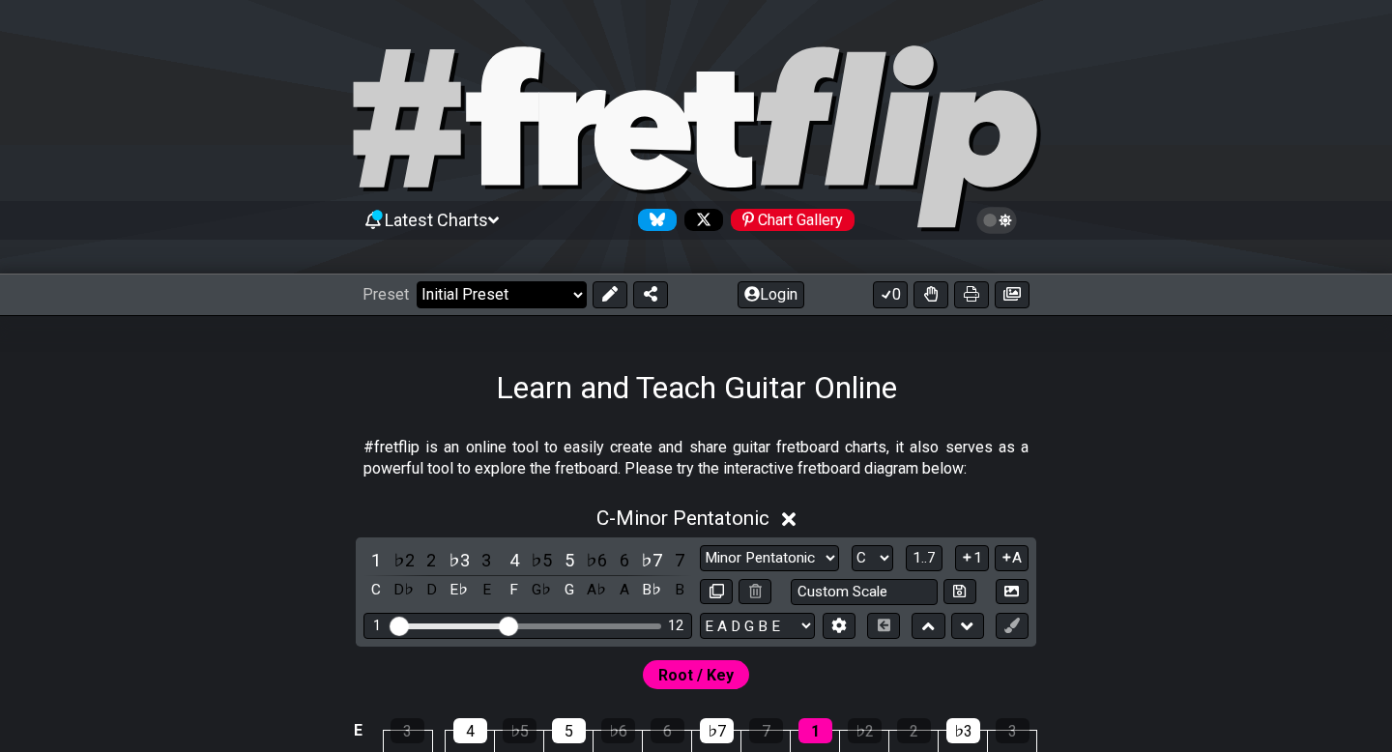
click at [476, 292] on select "Welcome to #fretflip! Initial Preset Custom Preset Minor Pentatonic Major Penta…" at bounding box center [502, 294] width 170 height 27
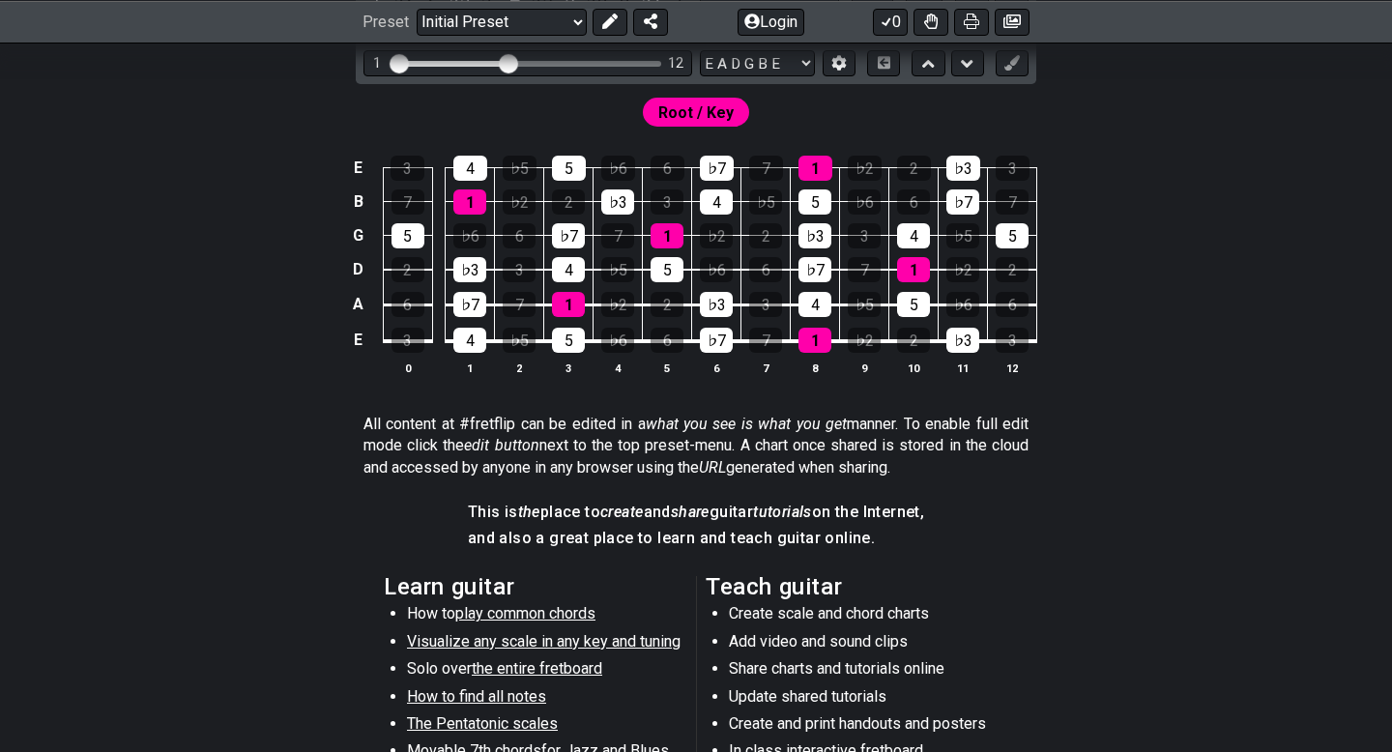
scroll to position [1080, 0]
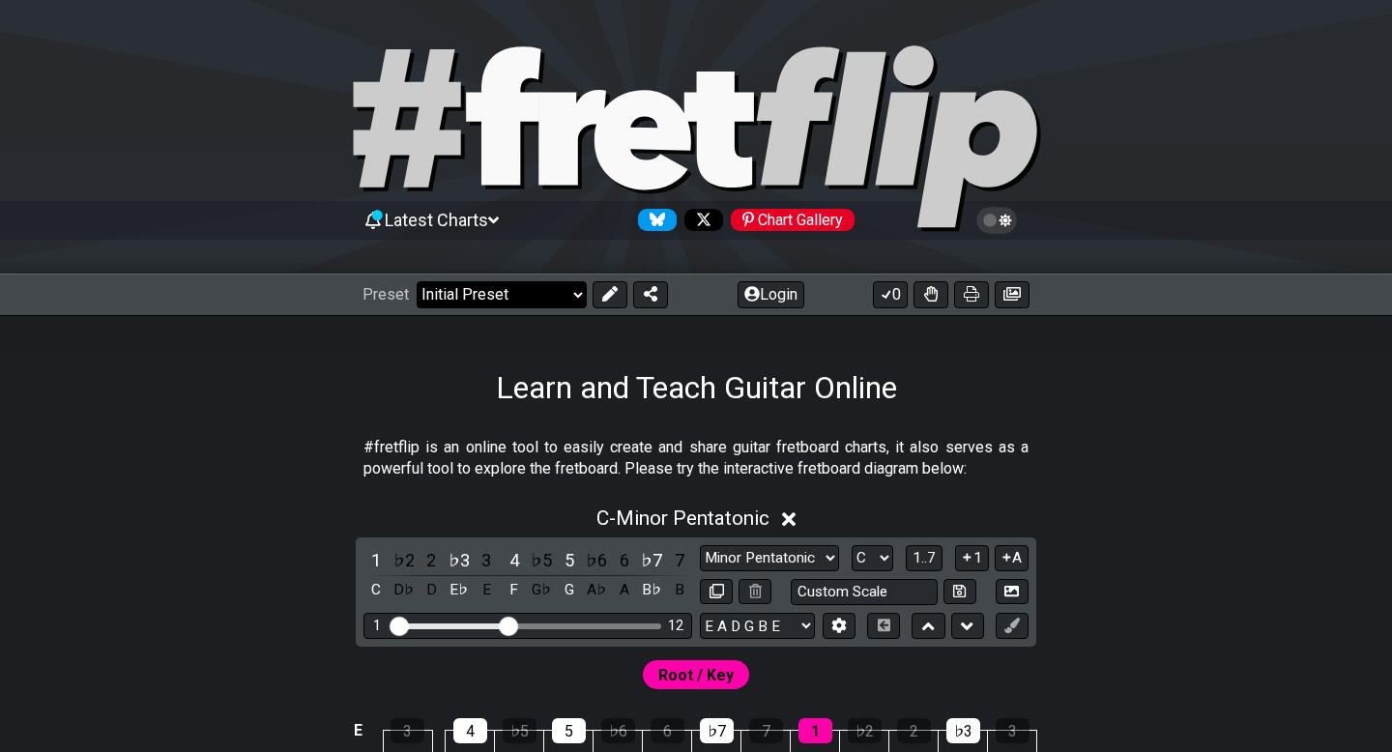
click at [564, 299] on select "Welcome to #fretflip! Initial Preset Custom Preset Minor Pentatonic Major Penta…" at bounding box center [502, 294] width 170 height 27
click at [905, 302] on button "0" at bounding box center [890, 294] width 35 height 27
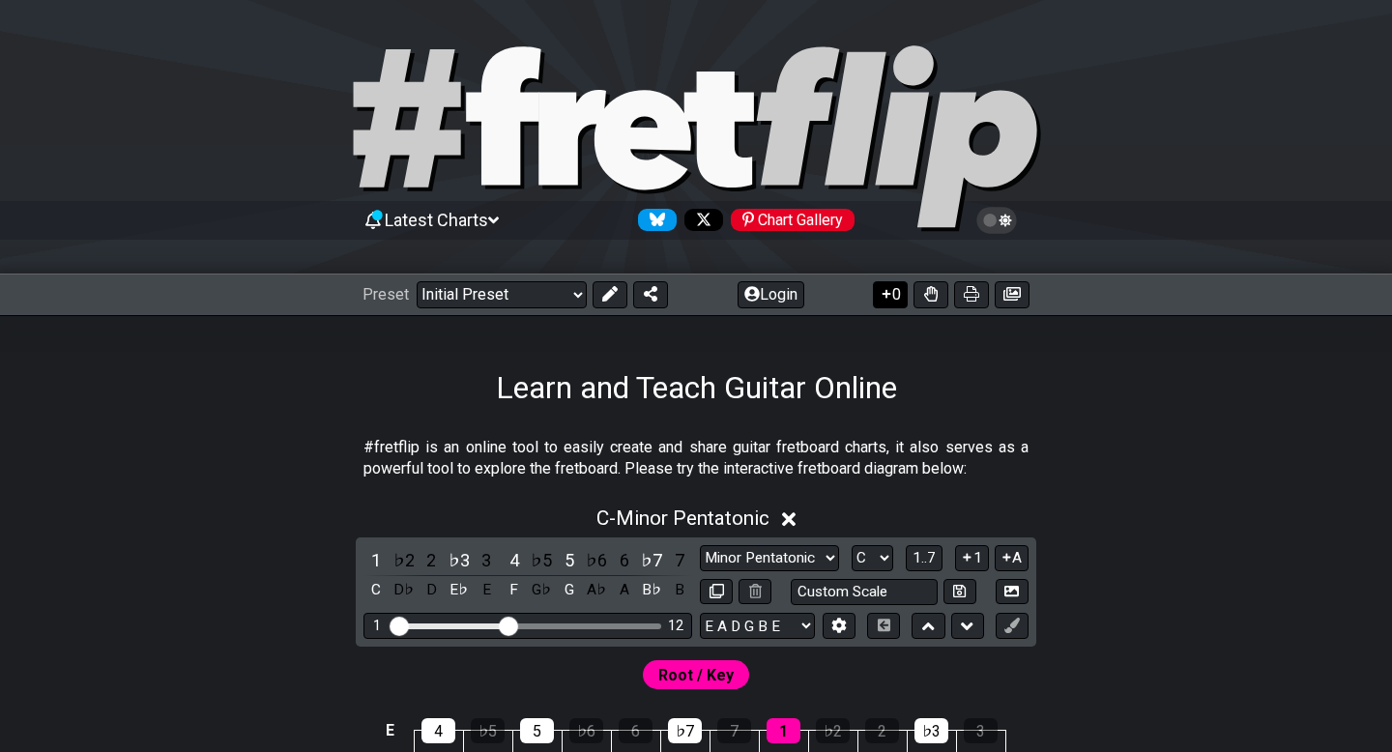
click at [905, 302] on button "0" at bounding box center [890, 294] width 35 height 27
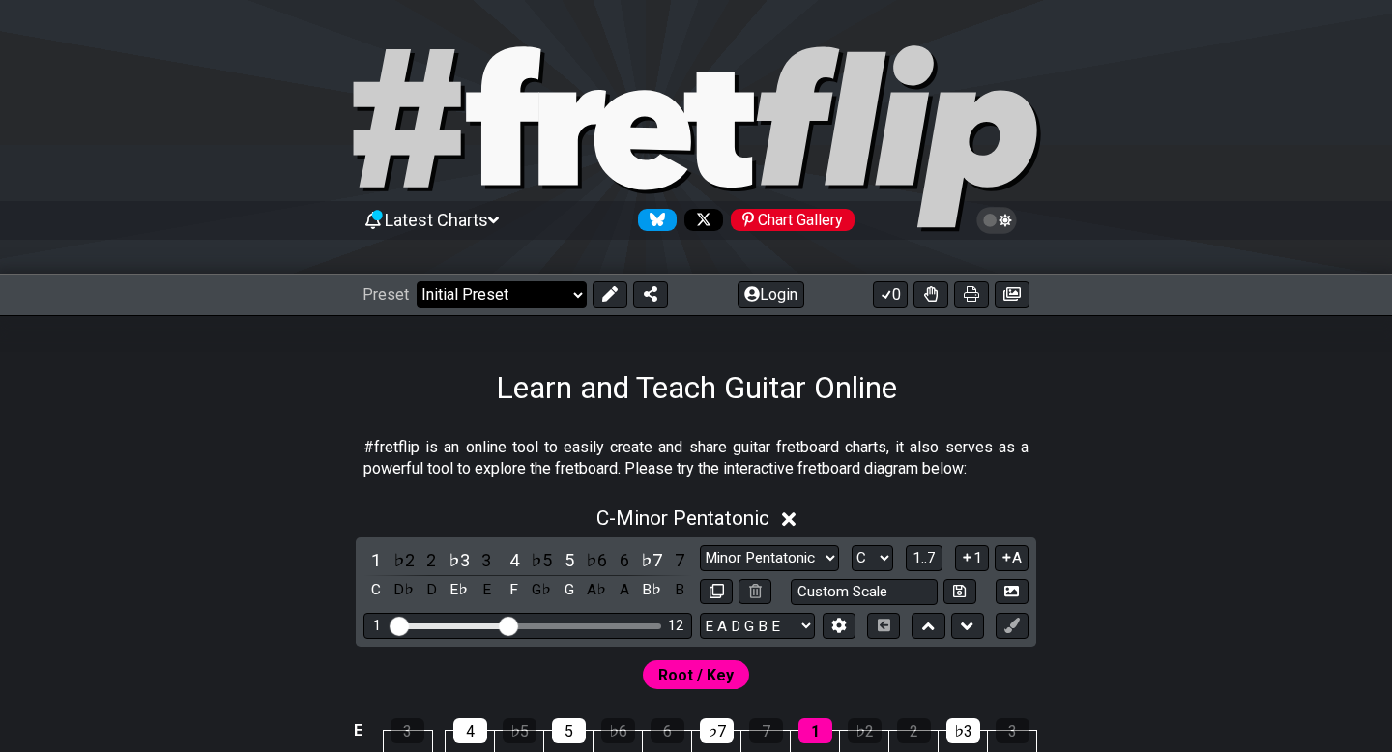
click at [565, 292] on select "Welcome to #fretflip! Initial Preset Custom Preset Minor Pentatonic Major Penta…" at bounding box center [502, 294] width 170 height 27
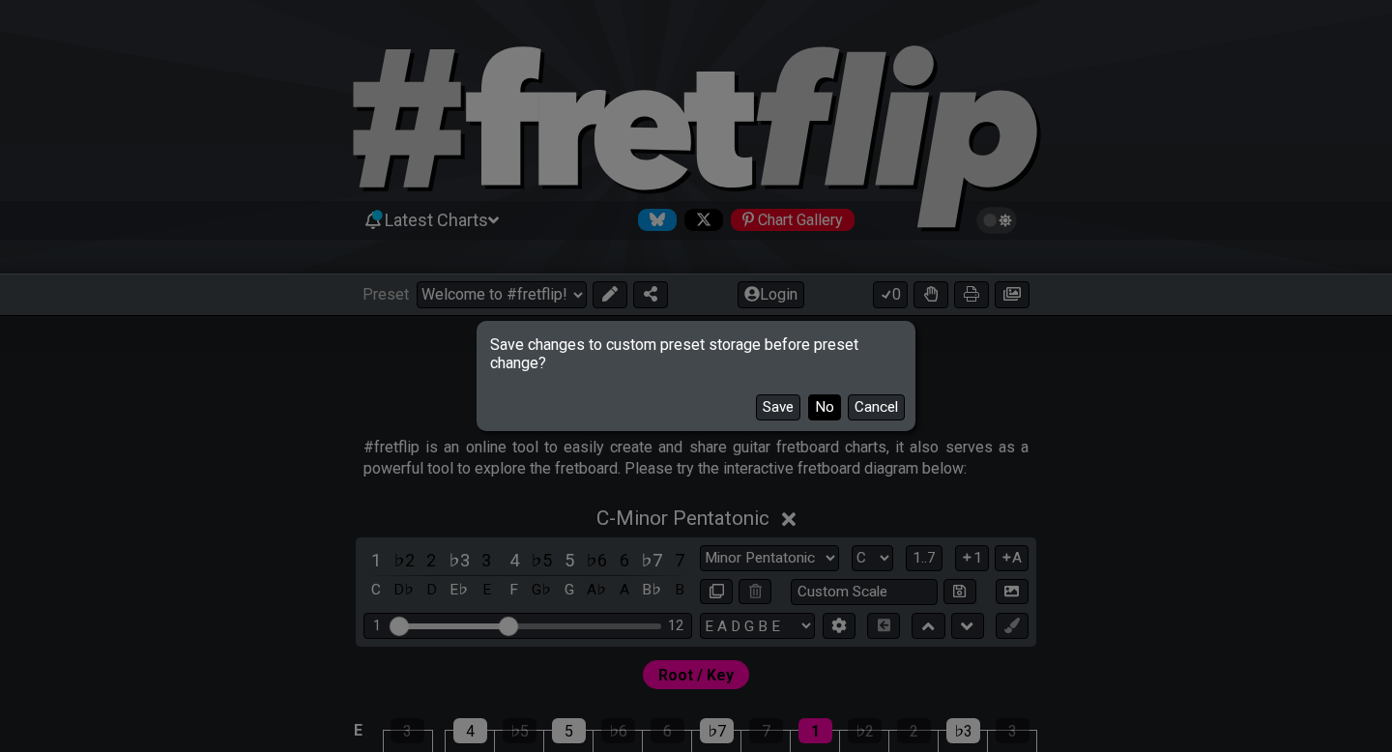
click at [819, 400] on button "No" at bounding box center [824, 407] width 33 height 26
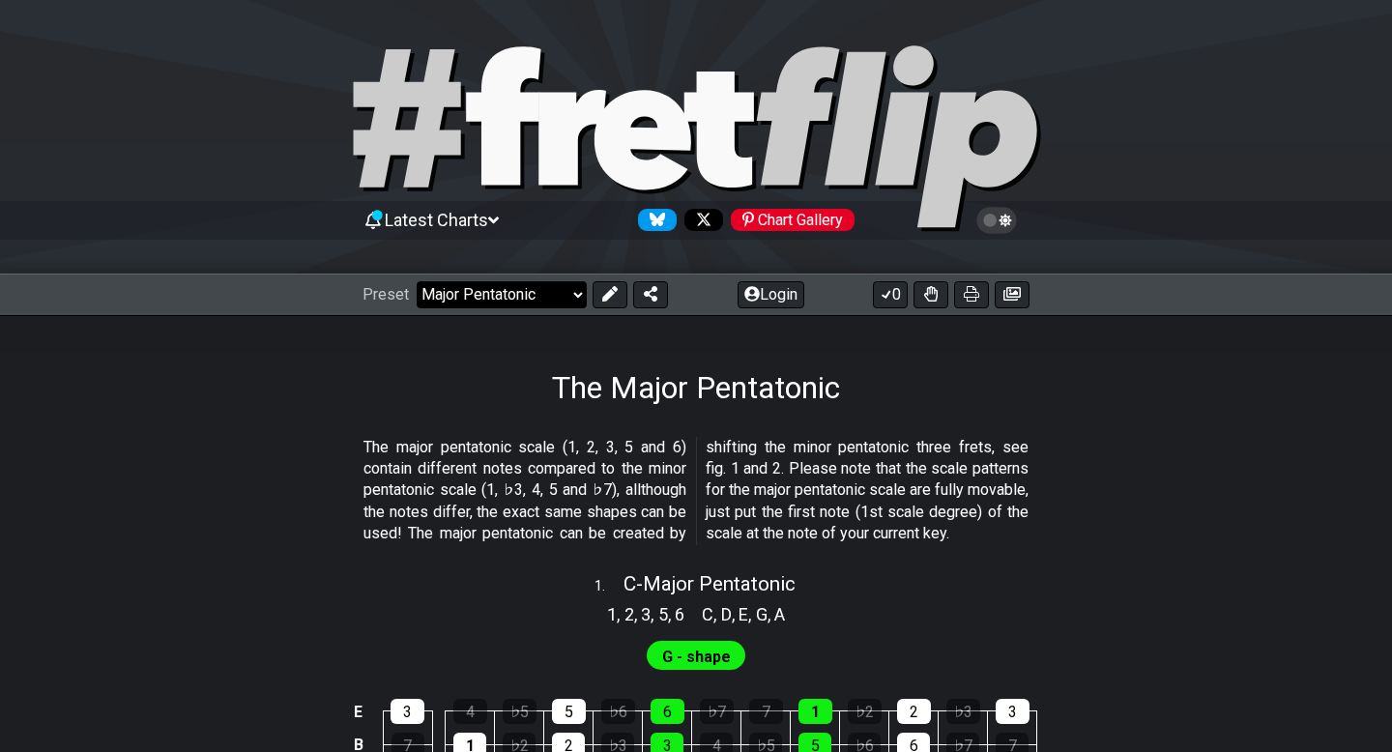
click at [578, 297] on select "Welcome to #fretflip! Initial Preset Custom Preset Minor Pentatonic Major Penta…" at bounding box center [502, 294] width 170 height 27
select select "/minor-pentatonic"
select select "C"
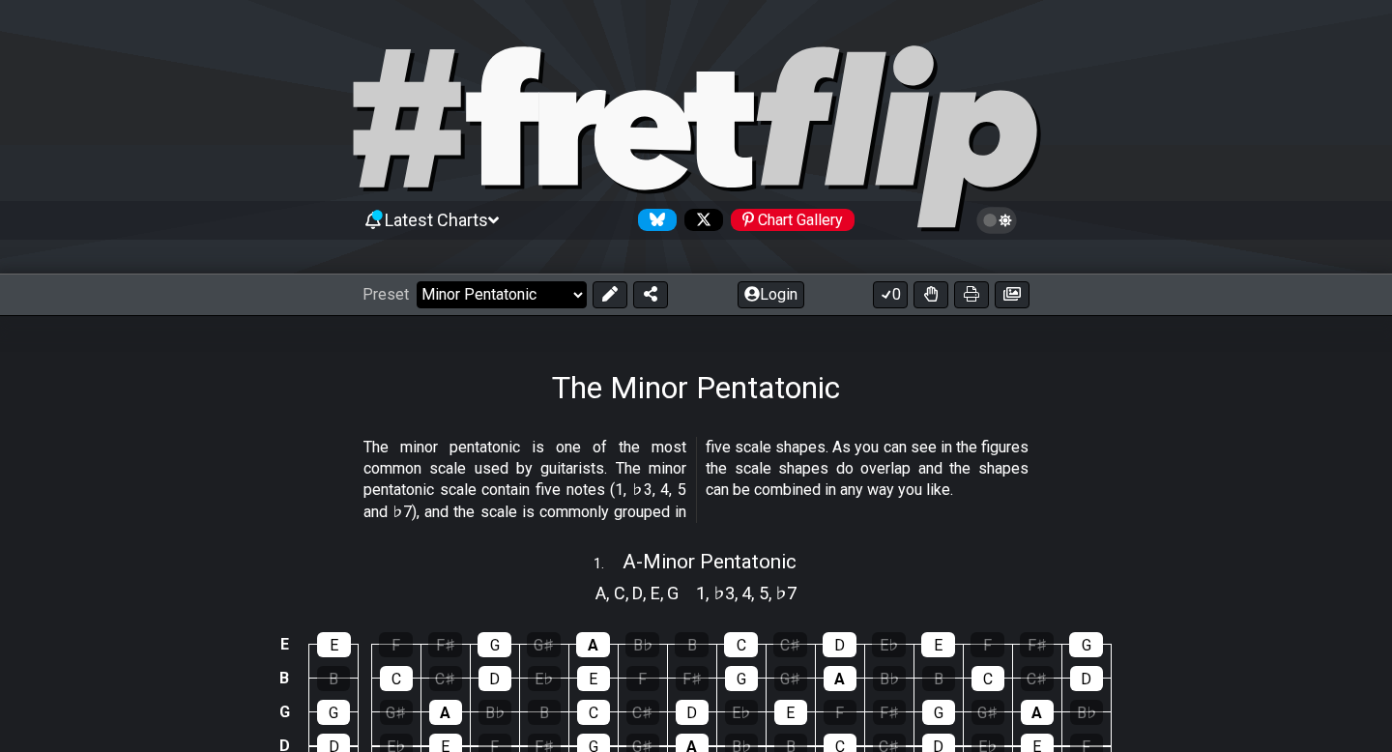
click at [574, 296] on select "Welcome to #fretflip! Initial Preset Custom Preset Minor Pentatonic Major Penta…" at bounding box center [502, 294] width 170 height 27
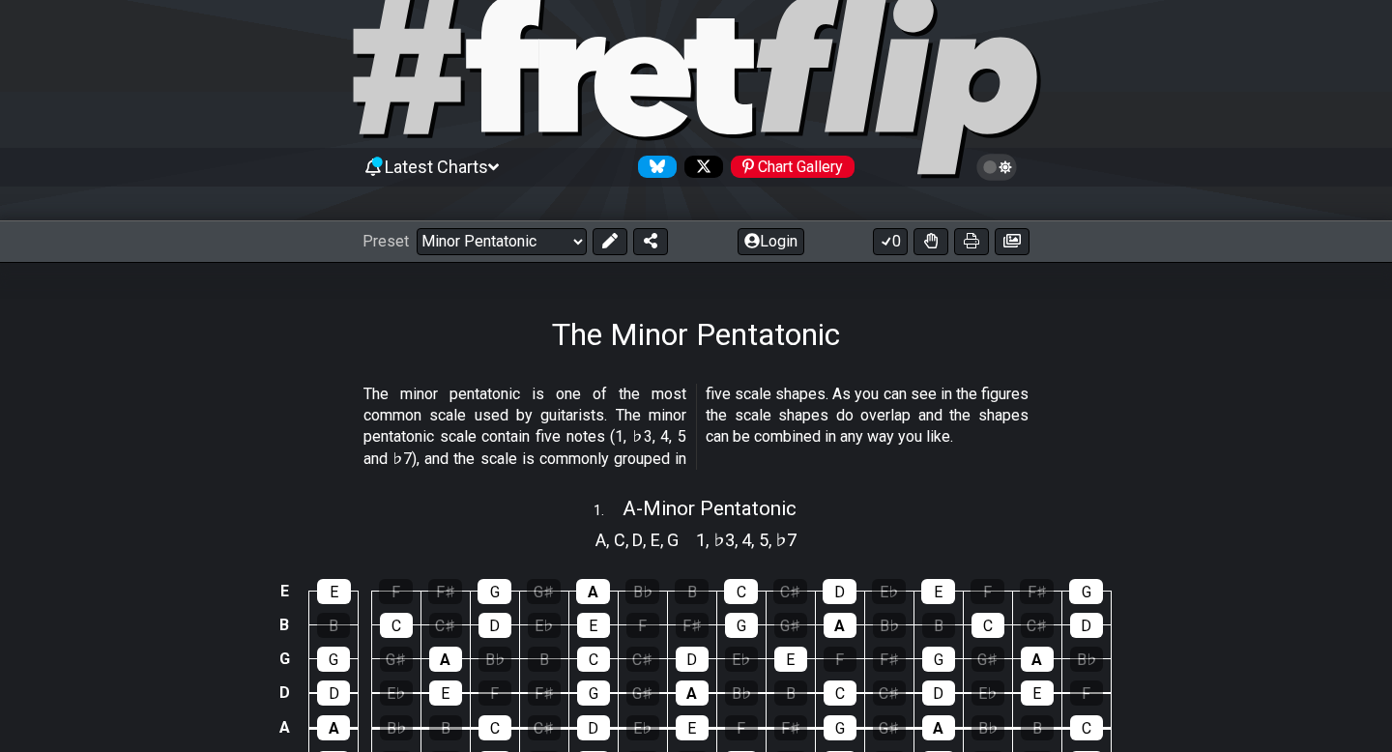
scroll to position [57, 0]
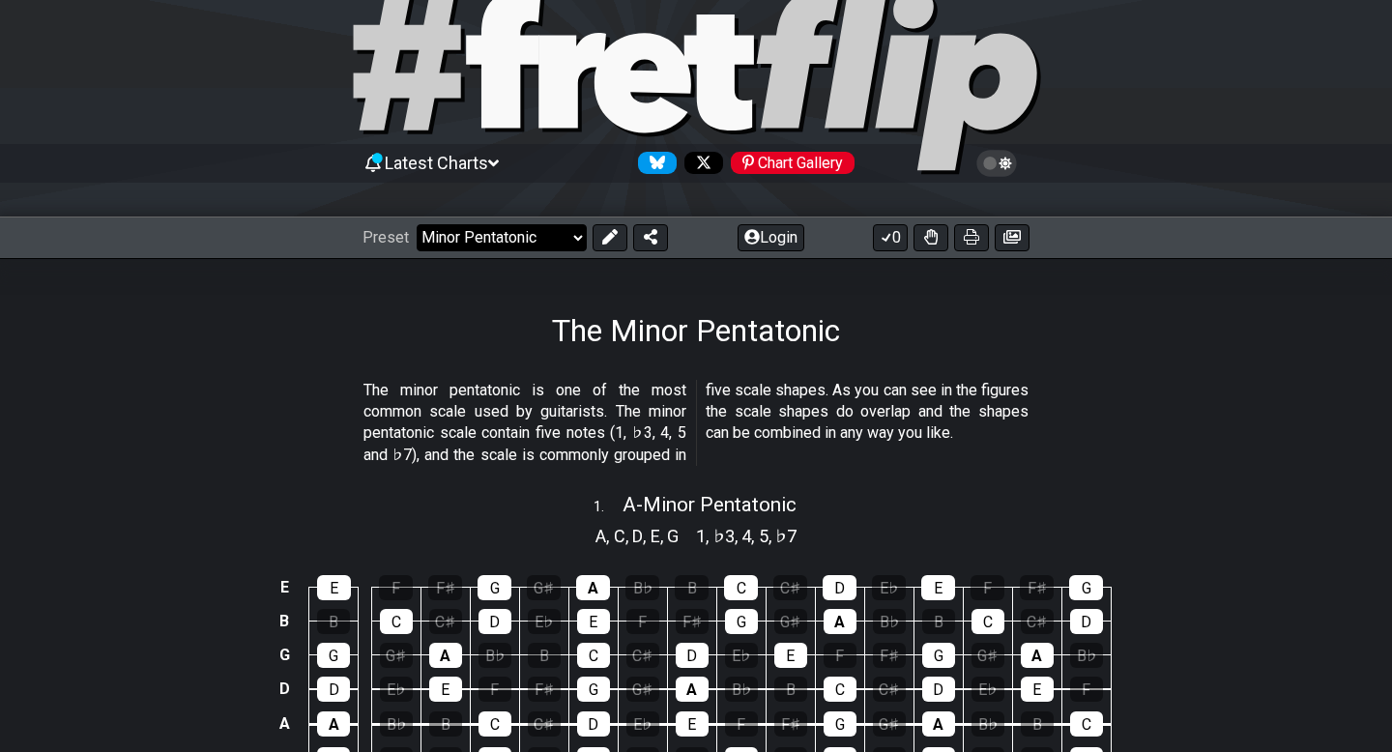
click at [541, 234] on select "Welcome to #fretflip! Initial Preset Custom Preset Minor Pentatonic Major Penta…" at bounding box center [502, 237] width 170 height 27
select select "/major-pentatonic"
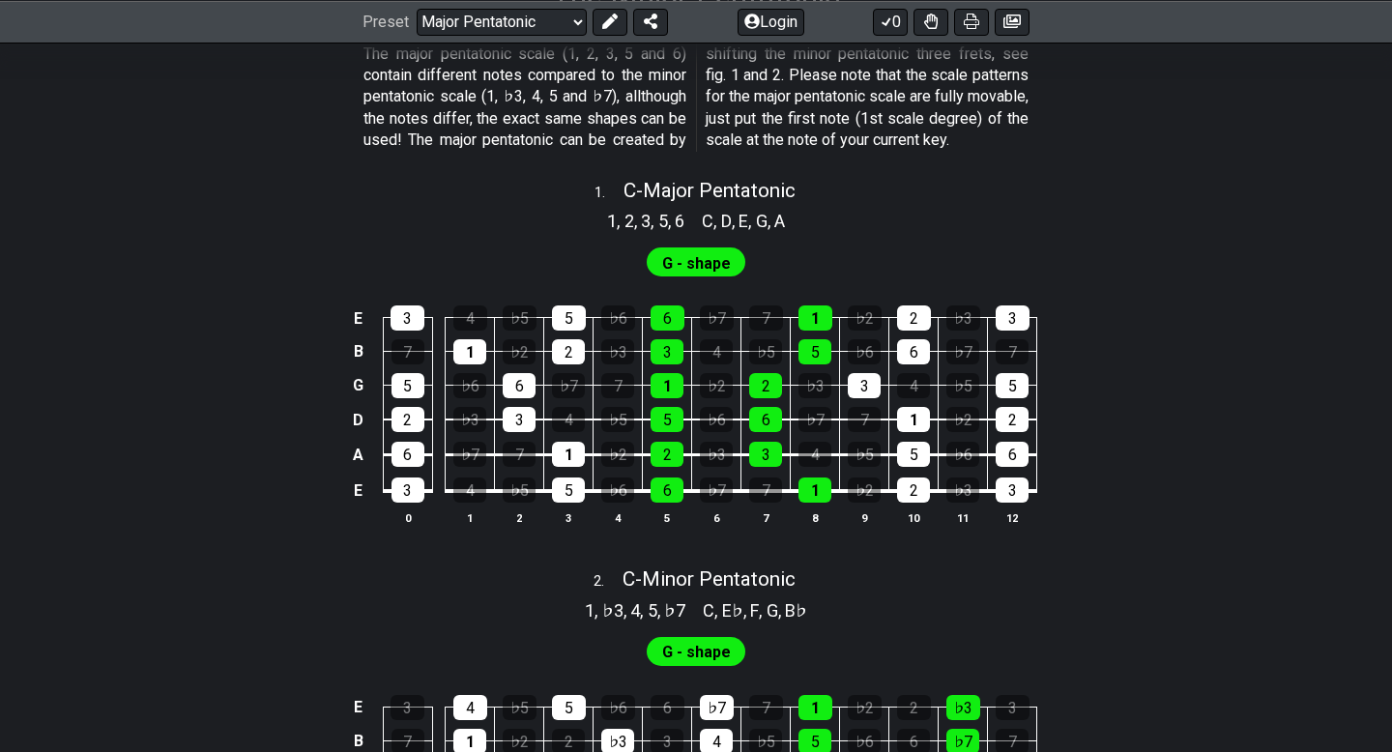
scroll to position [436, 0]
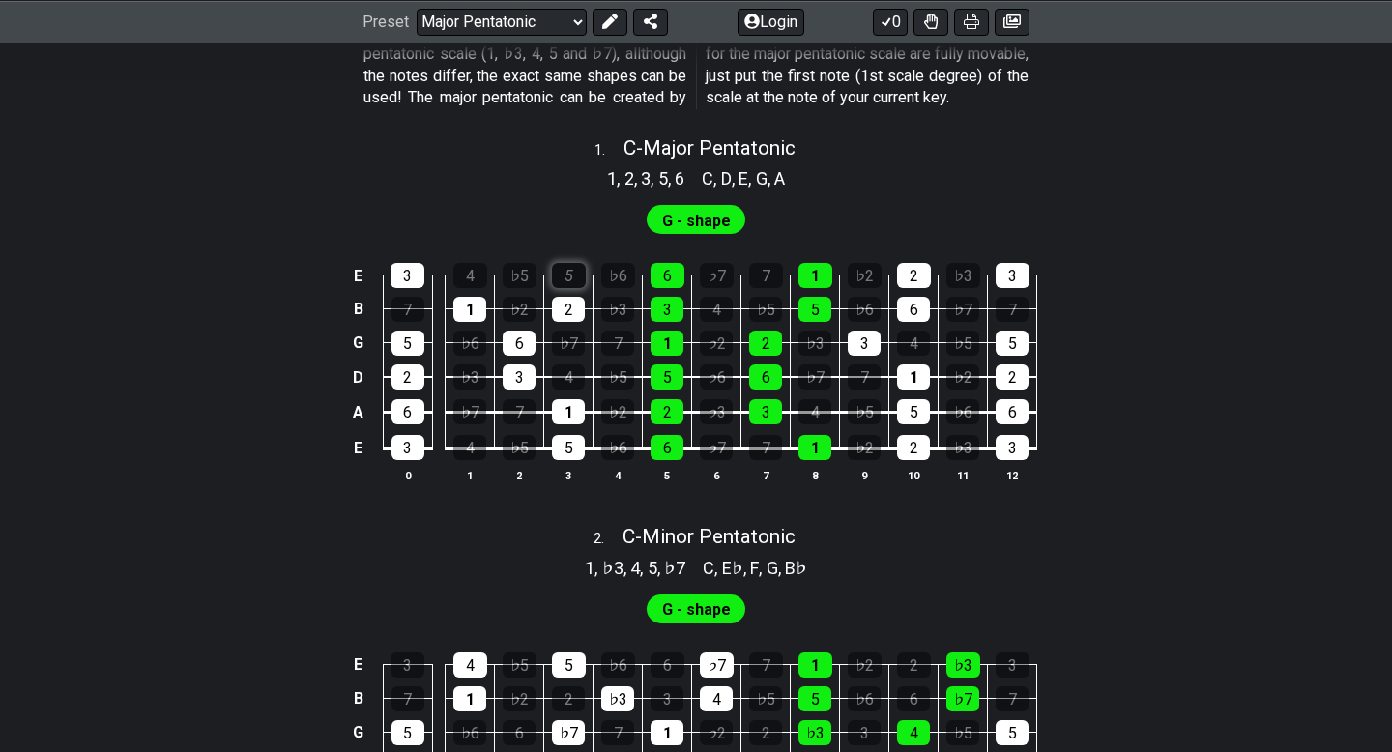
click at [570, 288] on div "5" at bounding box center [569, 275] width 34 height 25
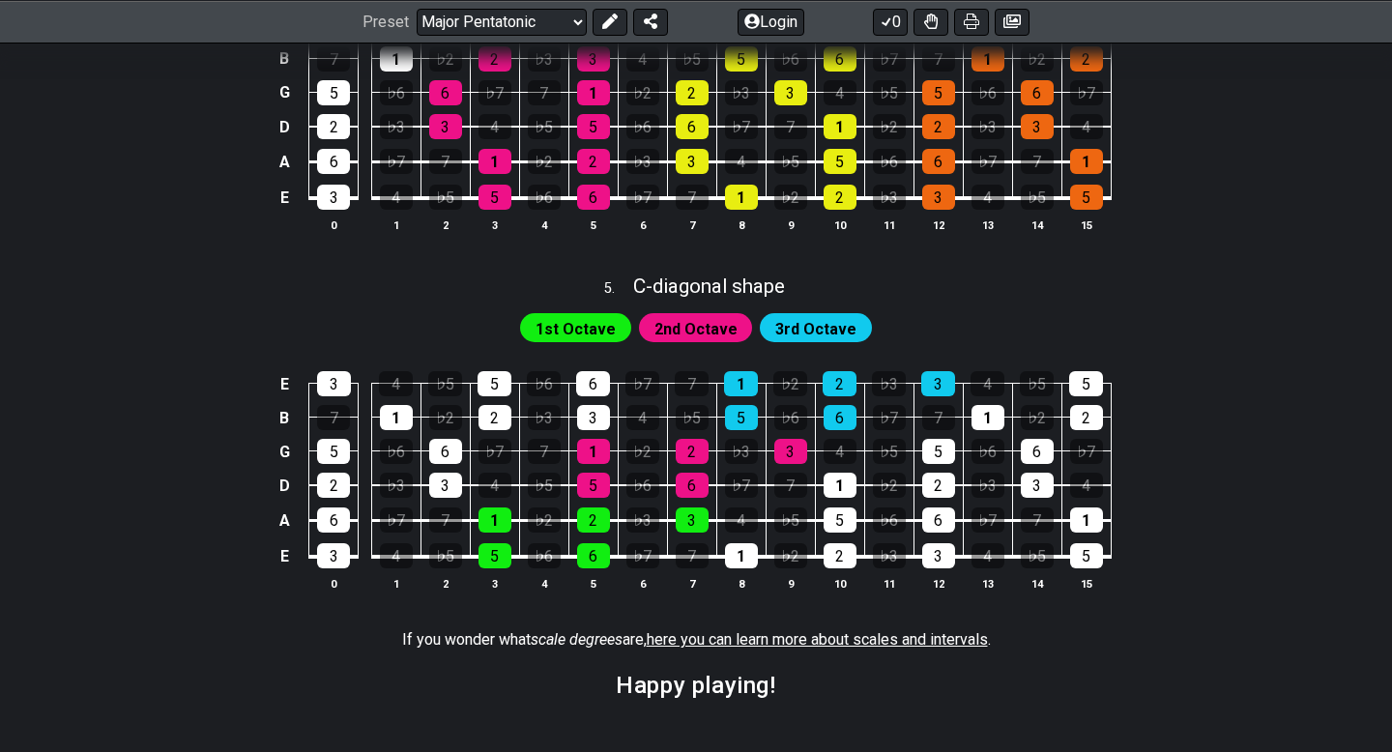
scroll to position [1792, 0]
